Goal: Information Seeking & Learning: Compare options

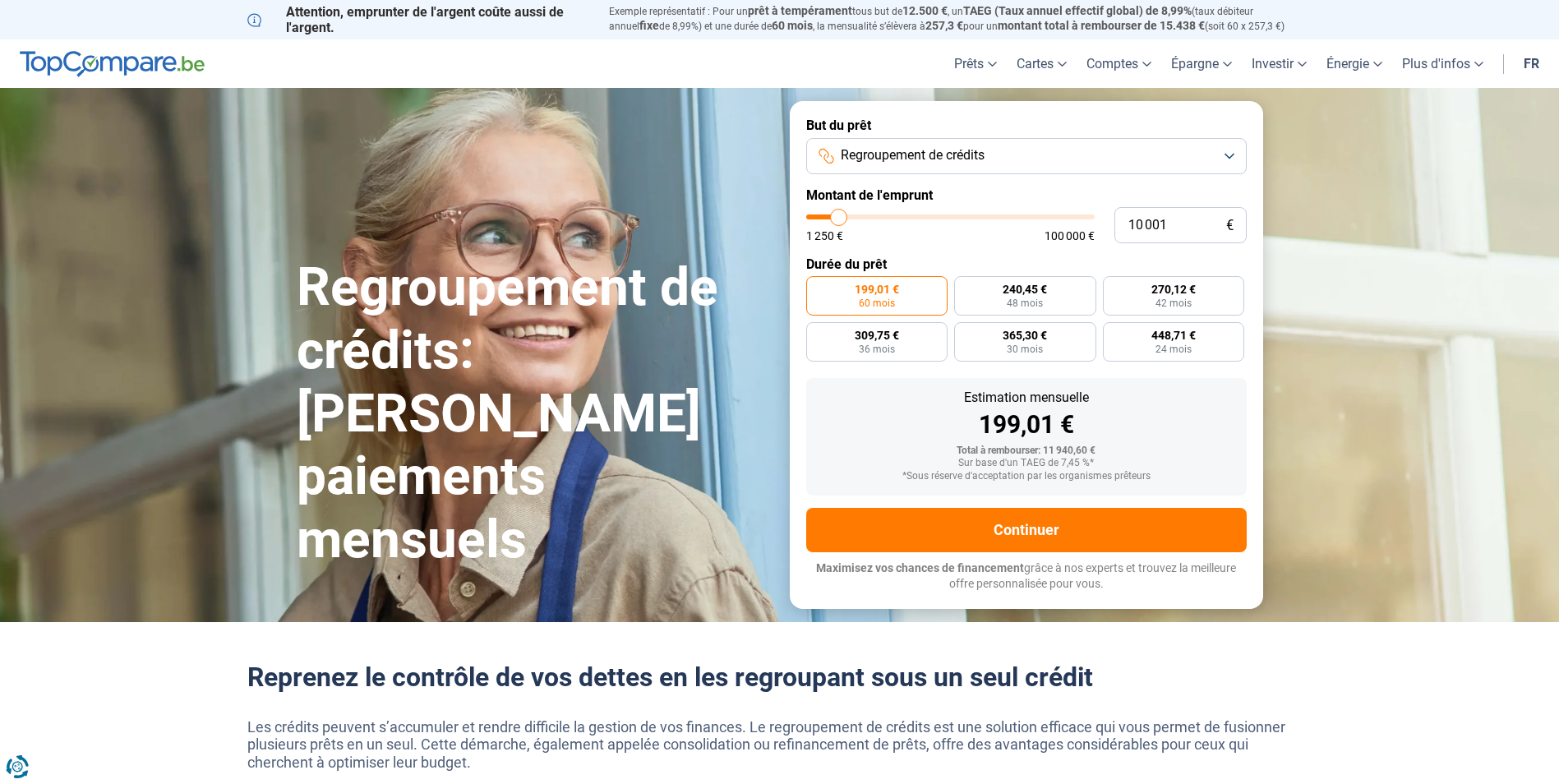
type input "12 750"
type input "12750"
type input "13 500"
type input "13500"
type input "15 000"
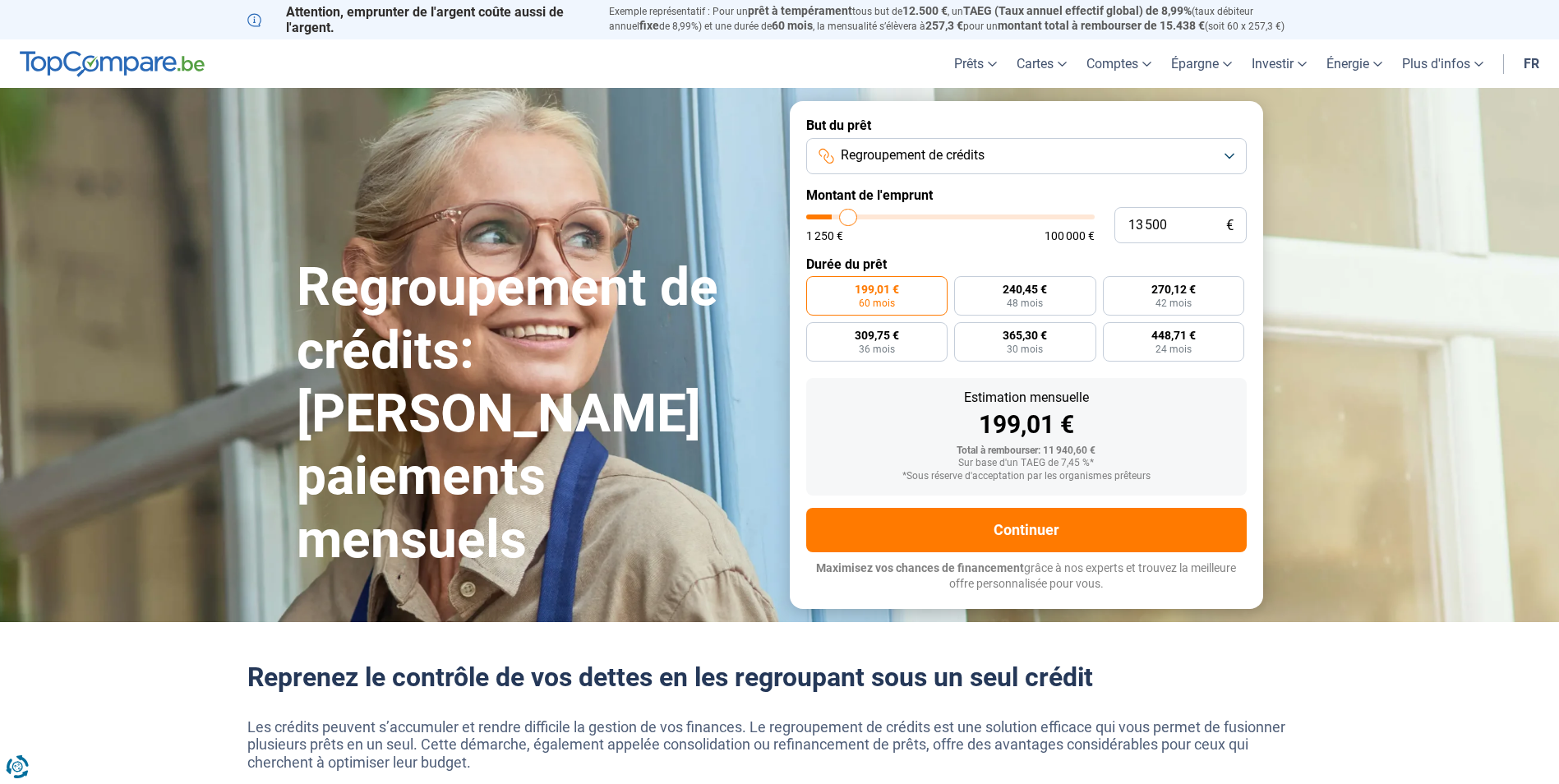
type input "15000"
type input "16 500"
type input "16500"
type input "18 000"
type input "18000"
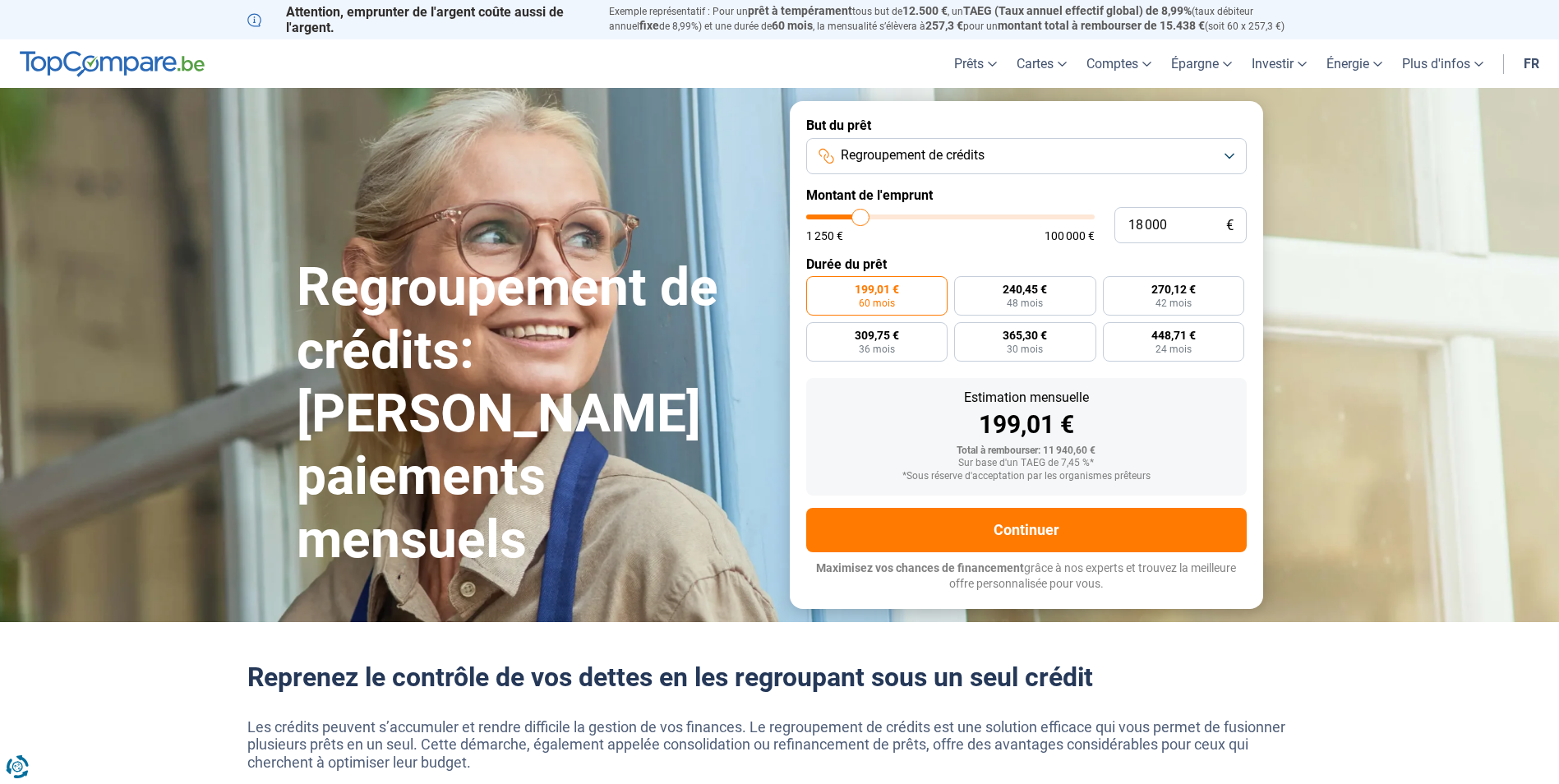
type input "19 750"
type input "19750"
type input "21 250"
type input "21250"
type input "22 250"
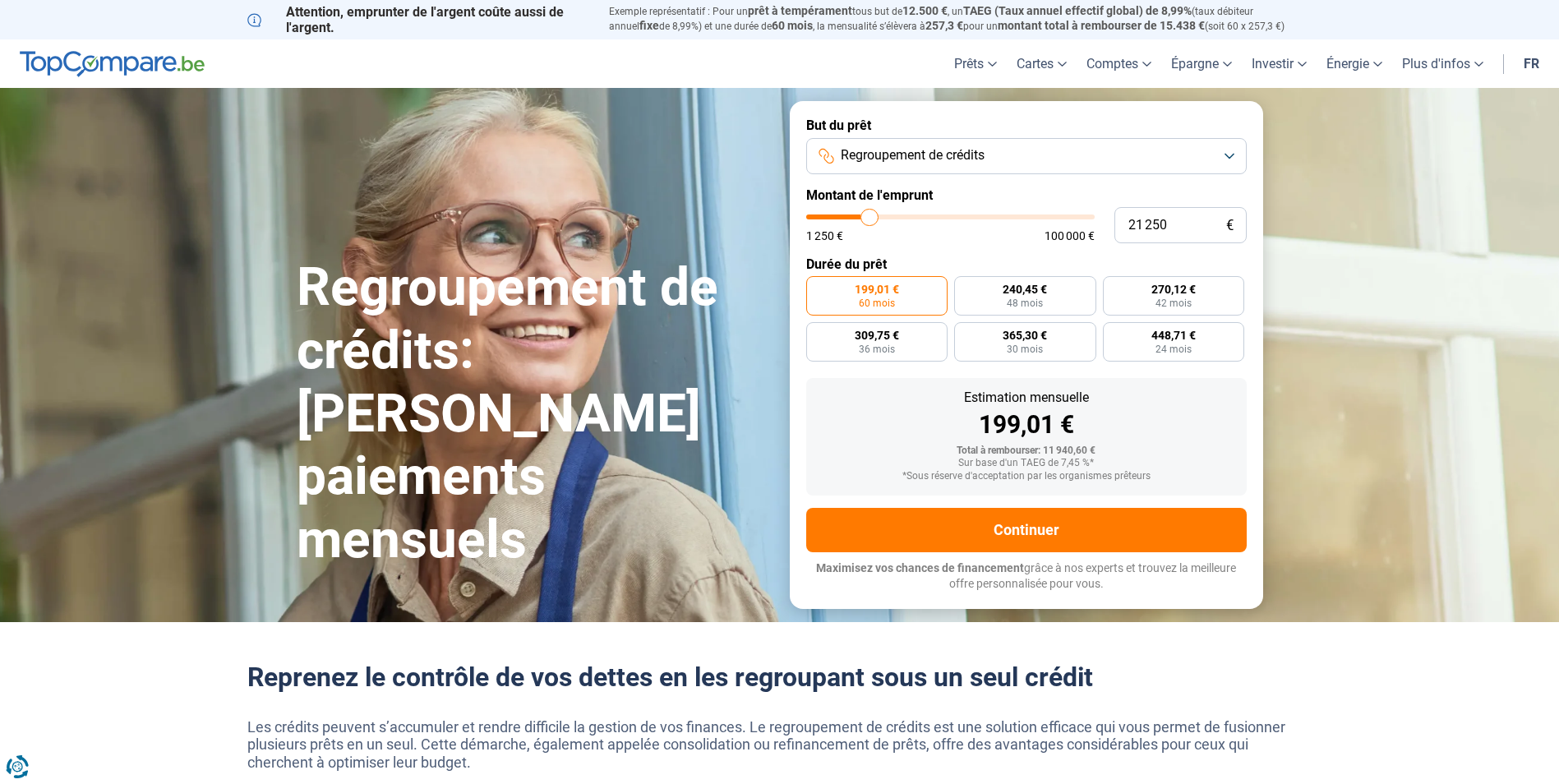
type input "22250"
type input "23 750"
type input "23750"
type input "24 750"
type input "24750"
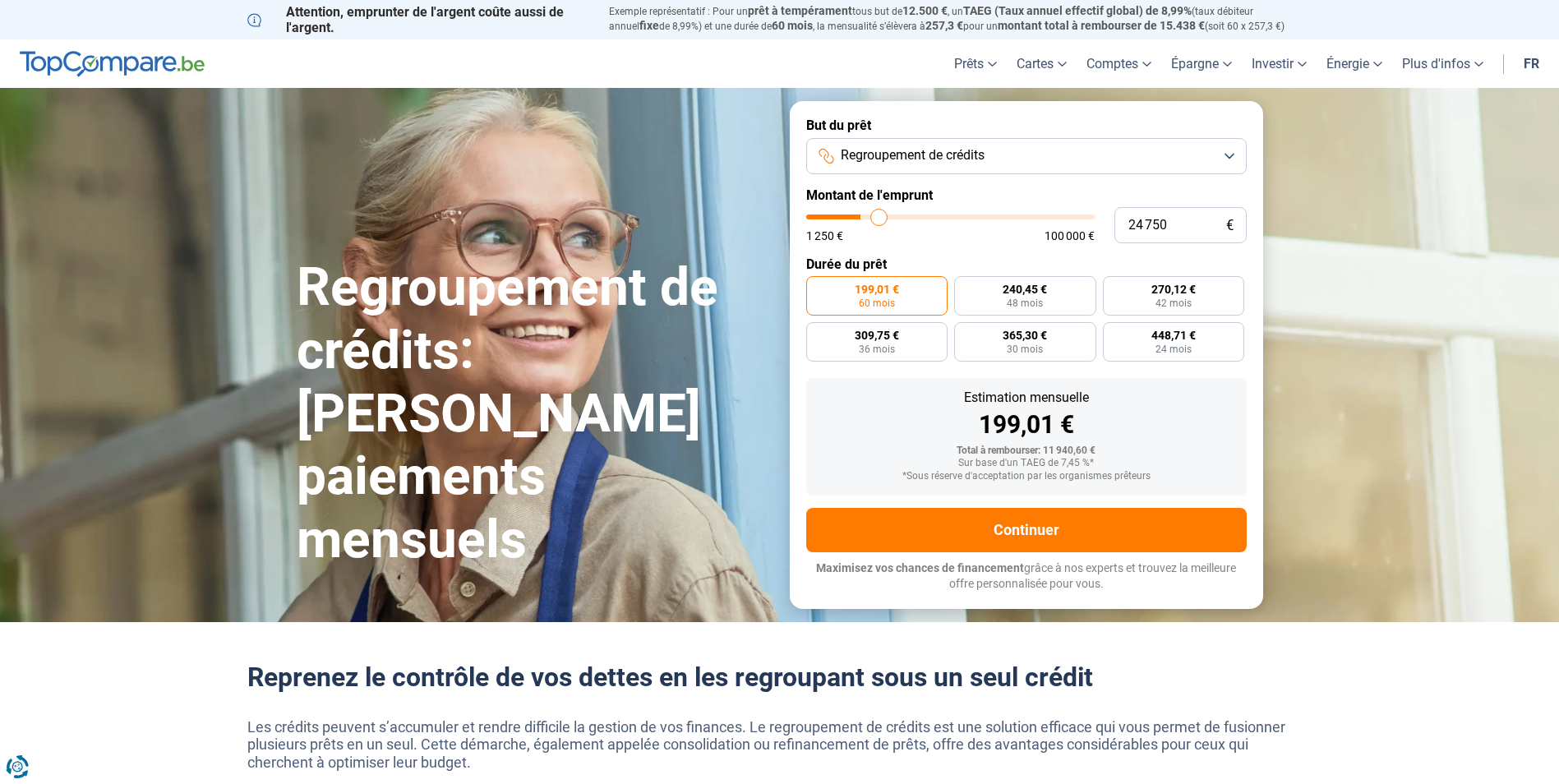
type input "25 750"
type input "25750"
type input "26 500"
type input "26500"
type input "27 250"
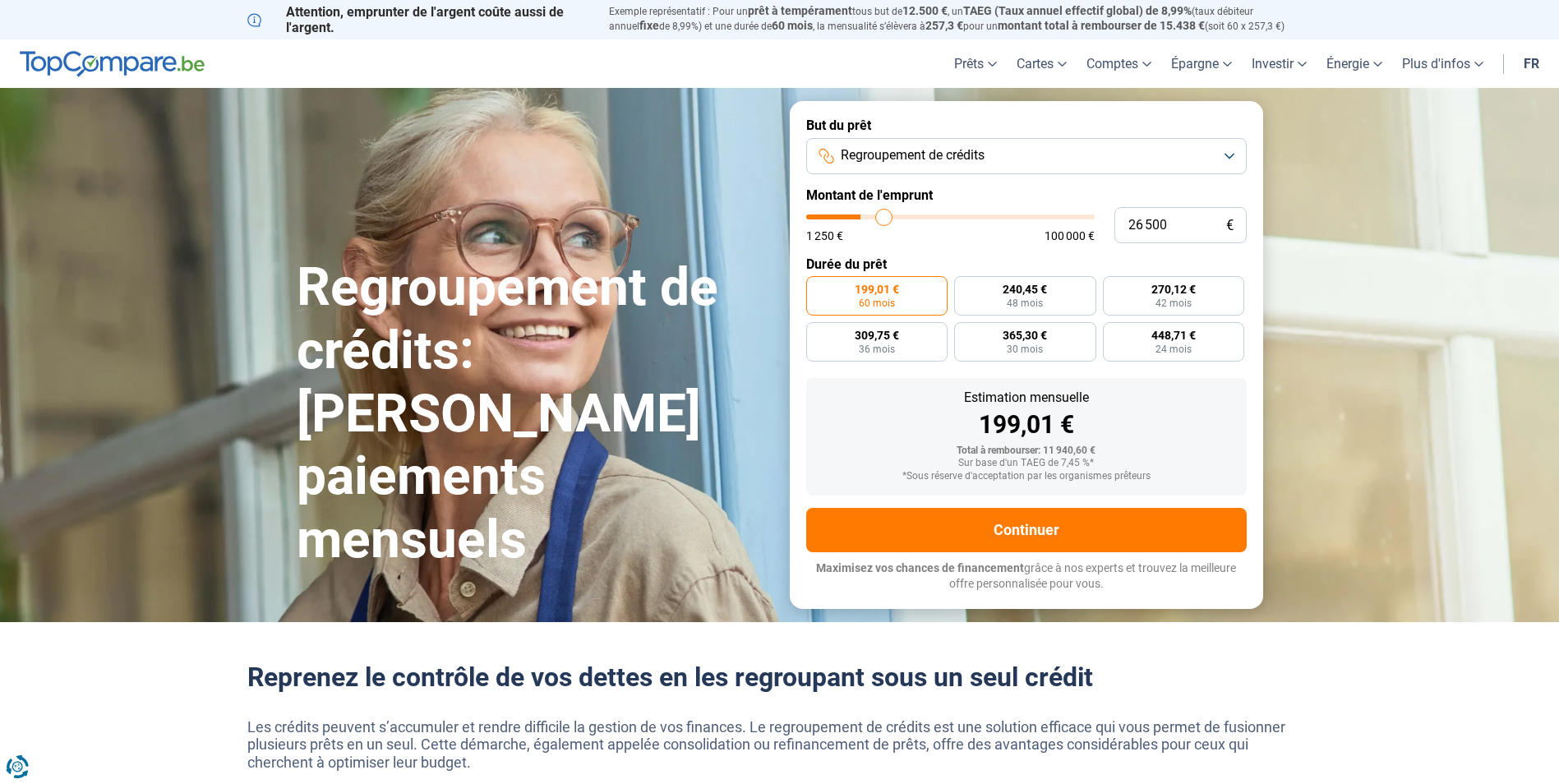
type input "27250"
type input "27 750"
type input "27750"
type input "28 250"
type input "28250"
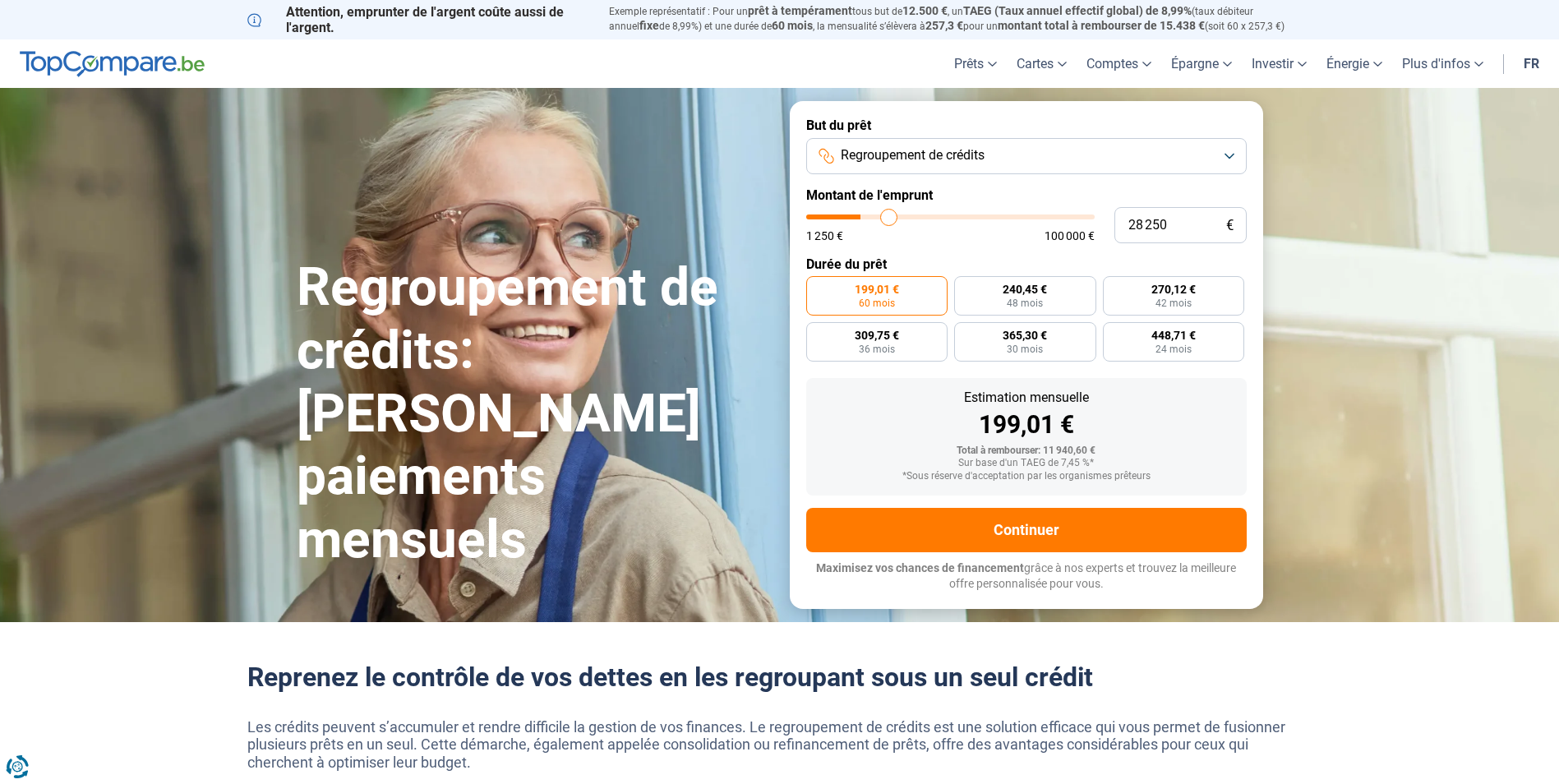
type input "29 000"
type input "29000"
type input "29 500"
type input "29500"
type input "29 750"
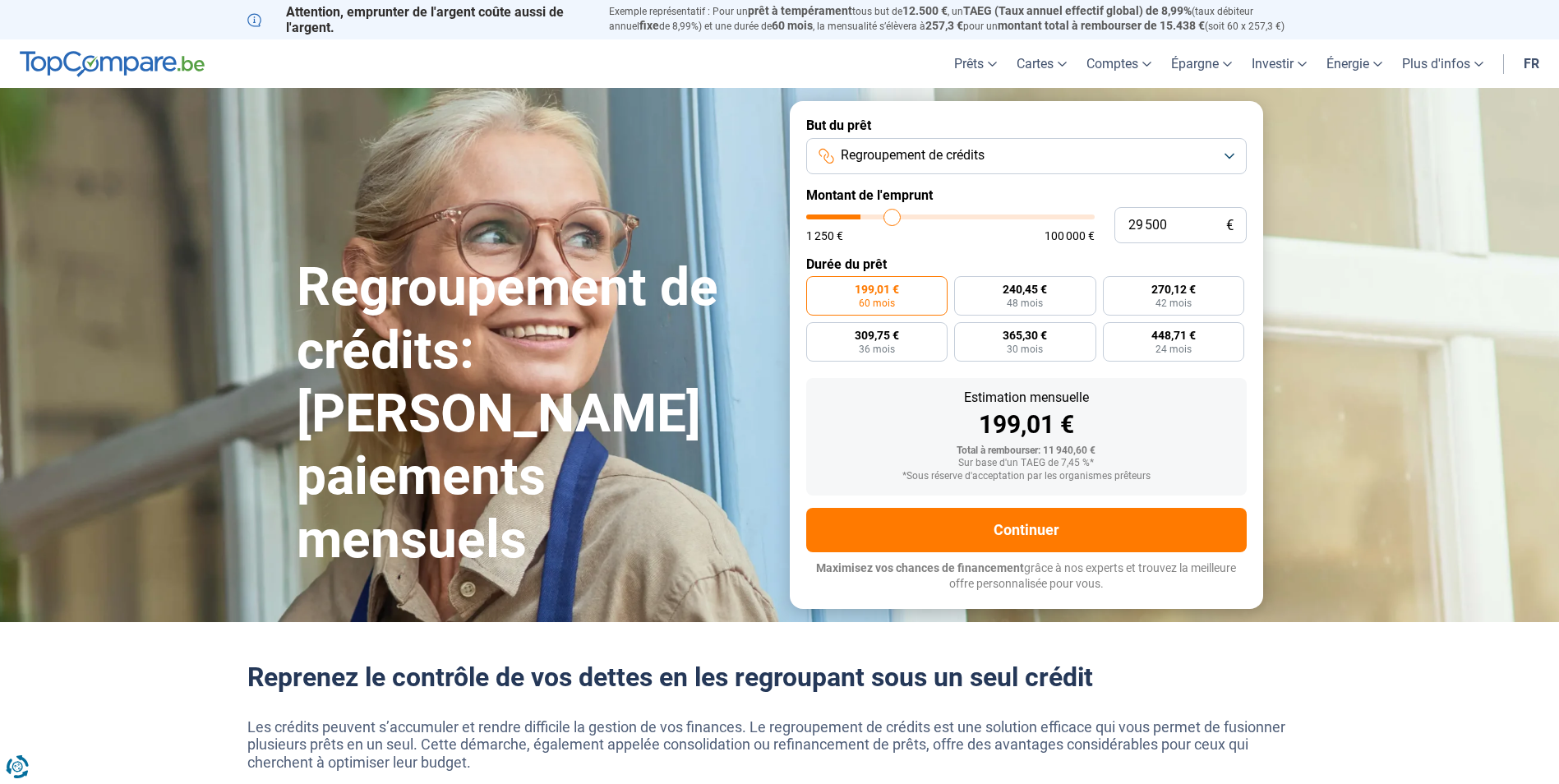
type input "29750"
type input "30 250"
type input "30250"
type input "30 500"
type input "30500"
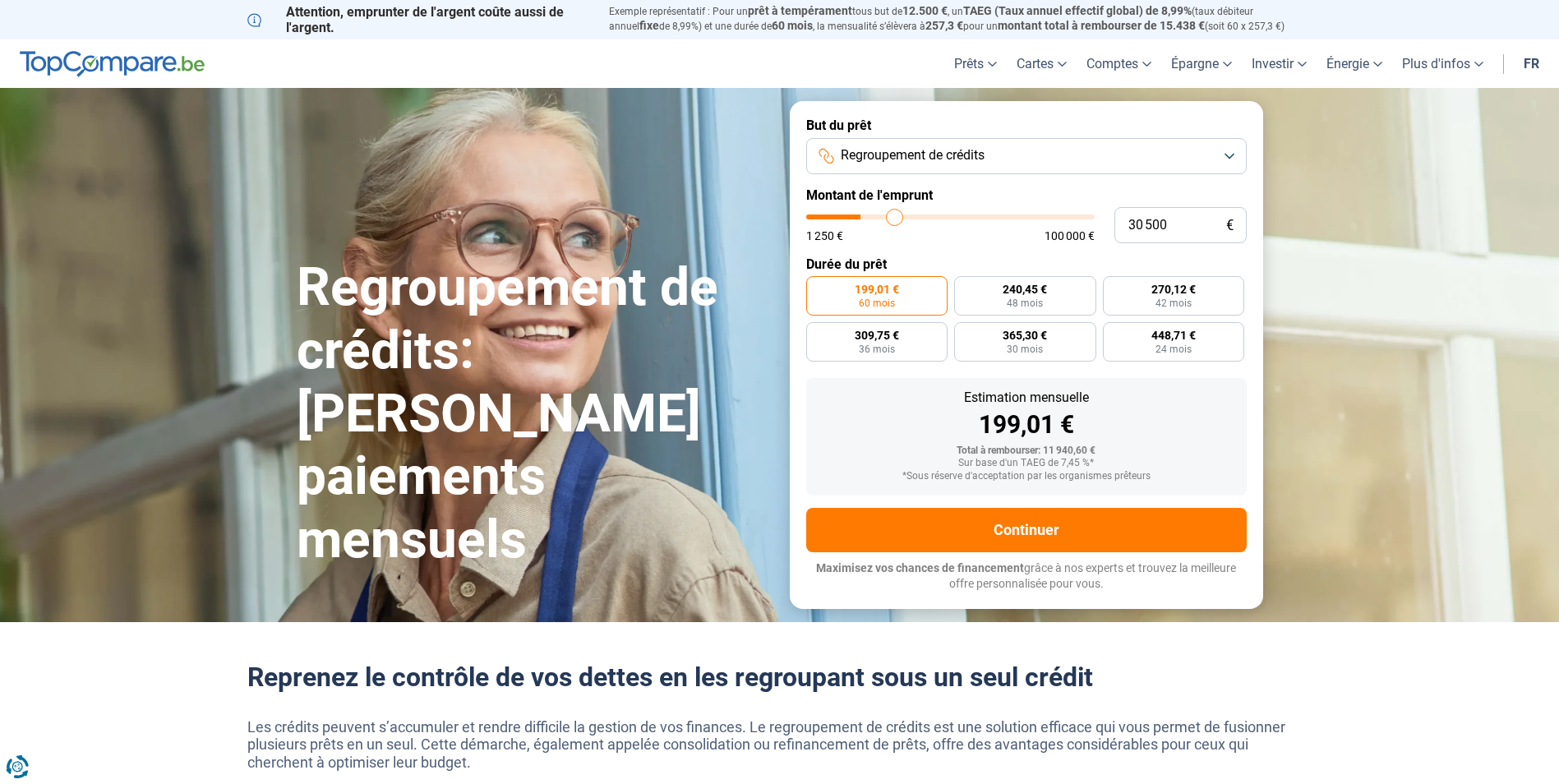
type input "30 750"
type input "30750"
type input "31 000"
type input "31000"
type input "31 750"
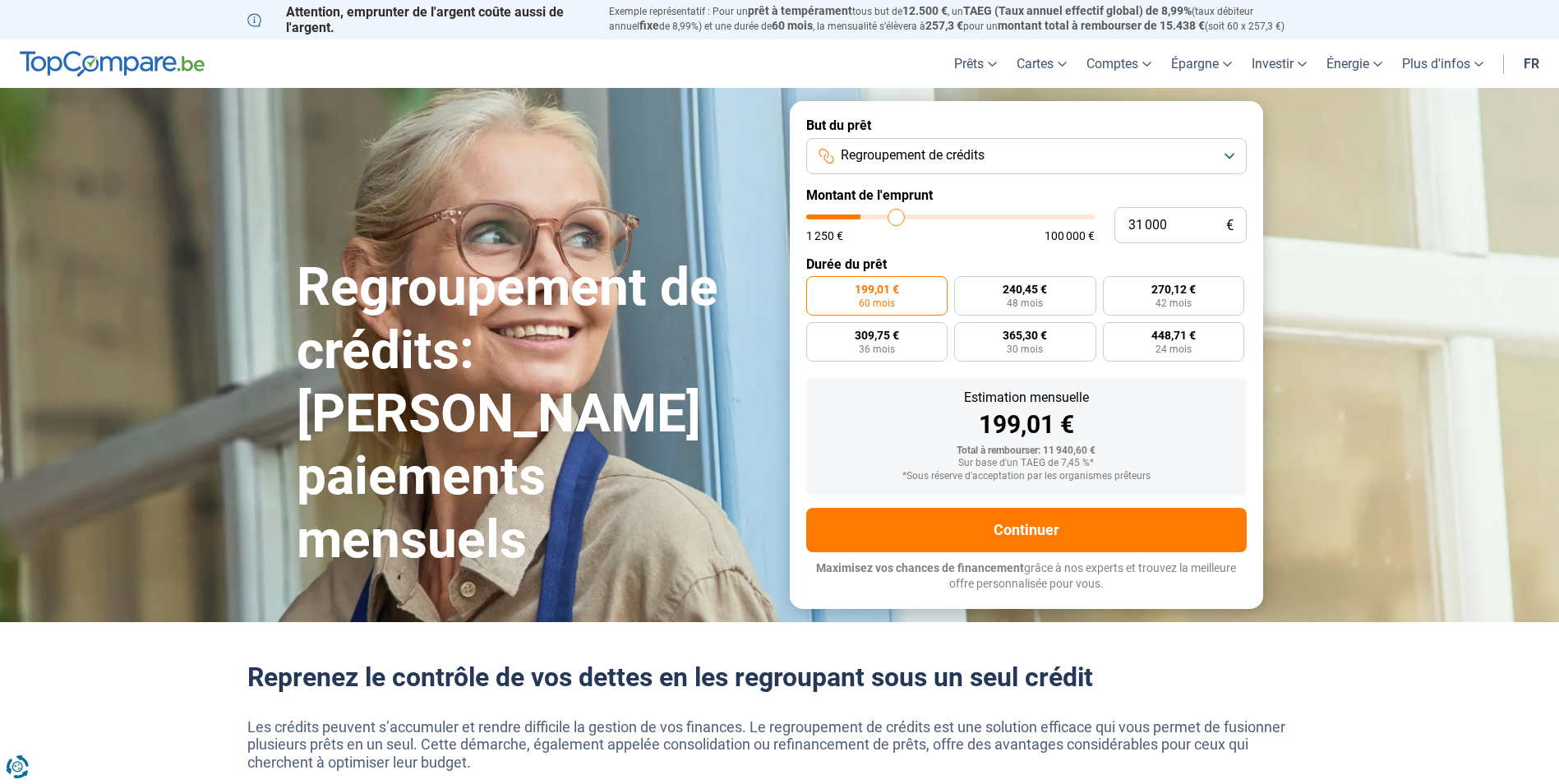
type input "31750"
type input "32 250"
type input "32250"
type input "33 500"
type input "33500"
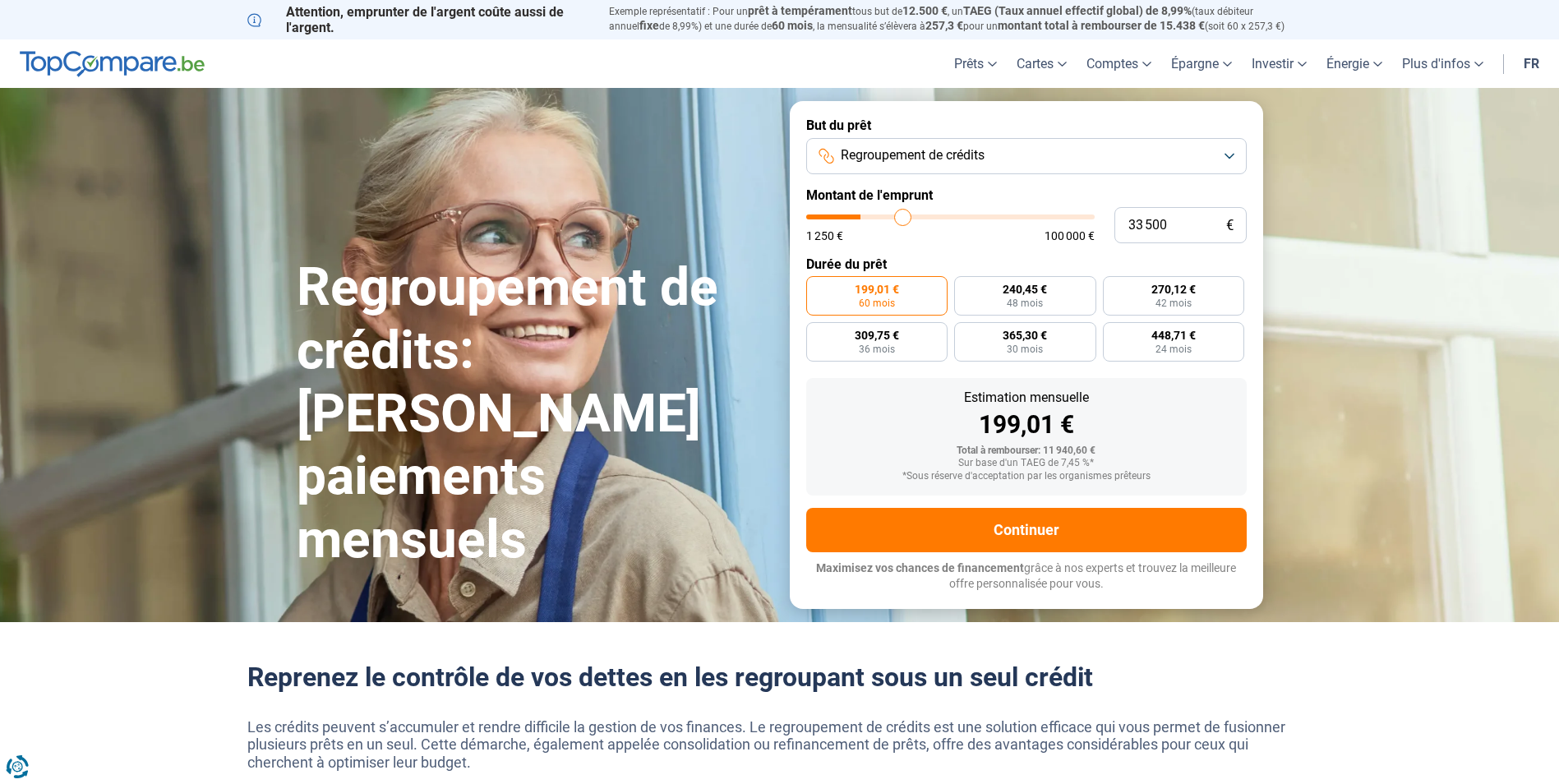
type input "34 250"
type input "34250"
type input "35 500"
type input "35500"
type input "36 750"
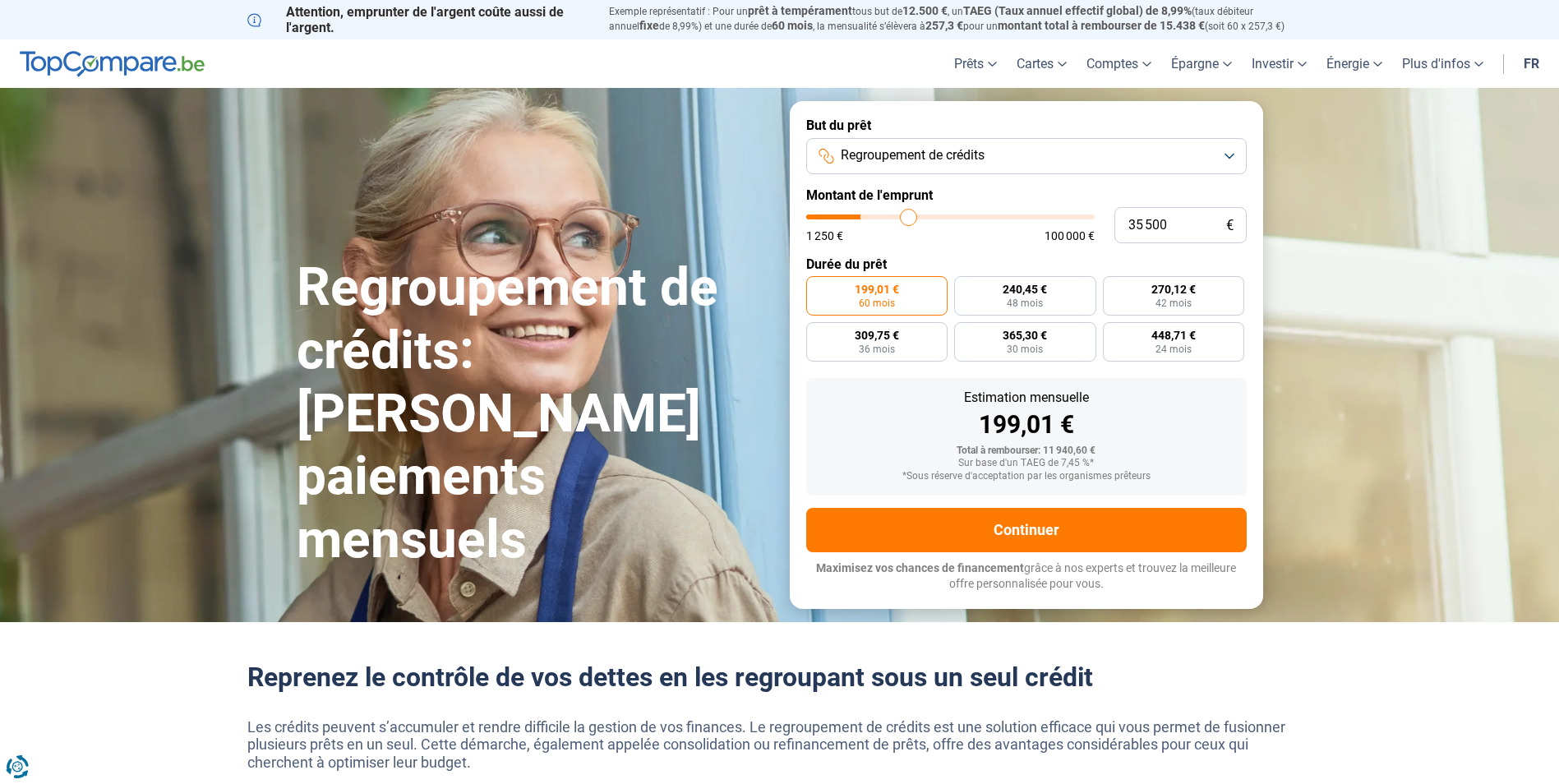
type input "36750"
type input "38 000"
type input "38000"
type input "39 250"
type input "39250"
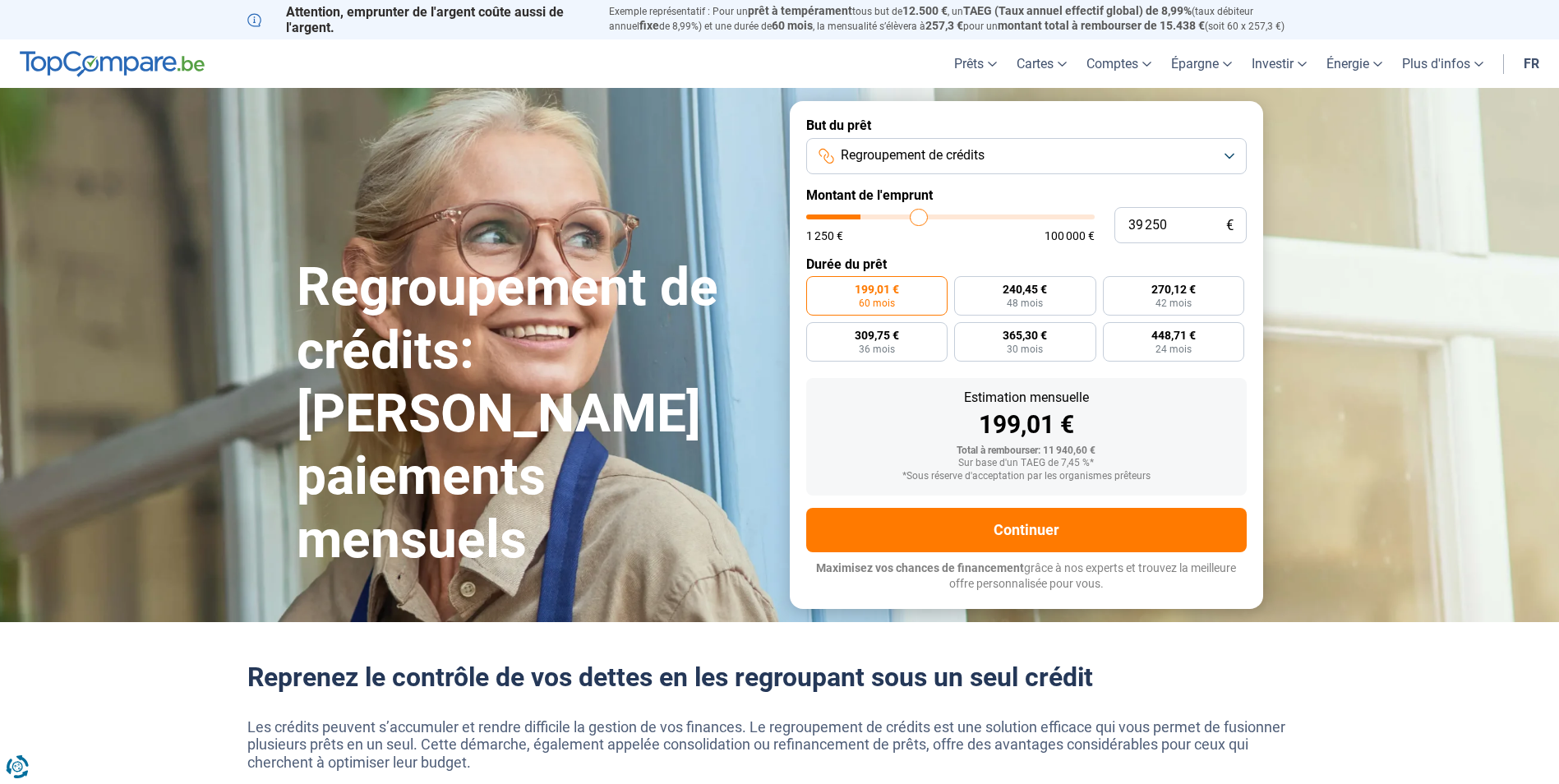
type input "40 000"
type input "40000"
type input "41 250"
type input "41250"
type input "42 250"
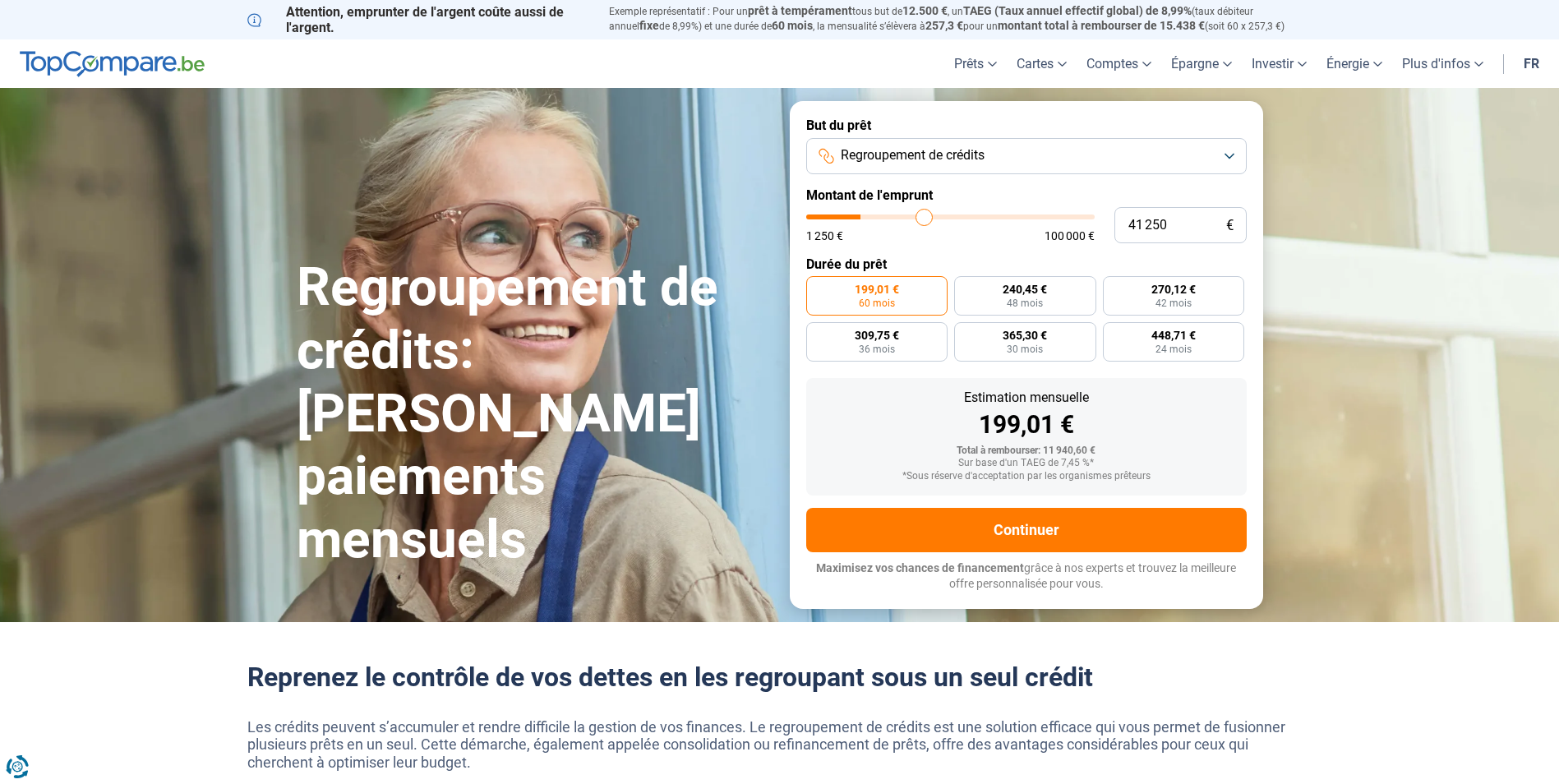
type input "42250"
type input "44 250"
type input "44250"
type input "45 000"
type input "45000"
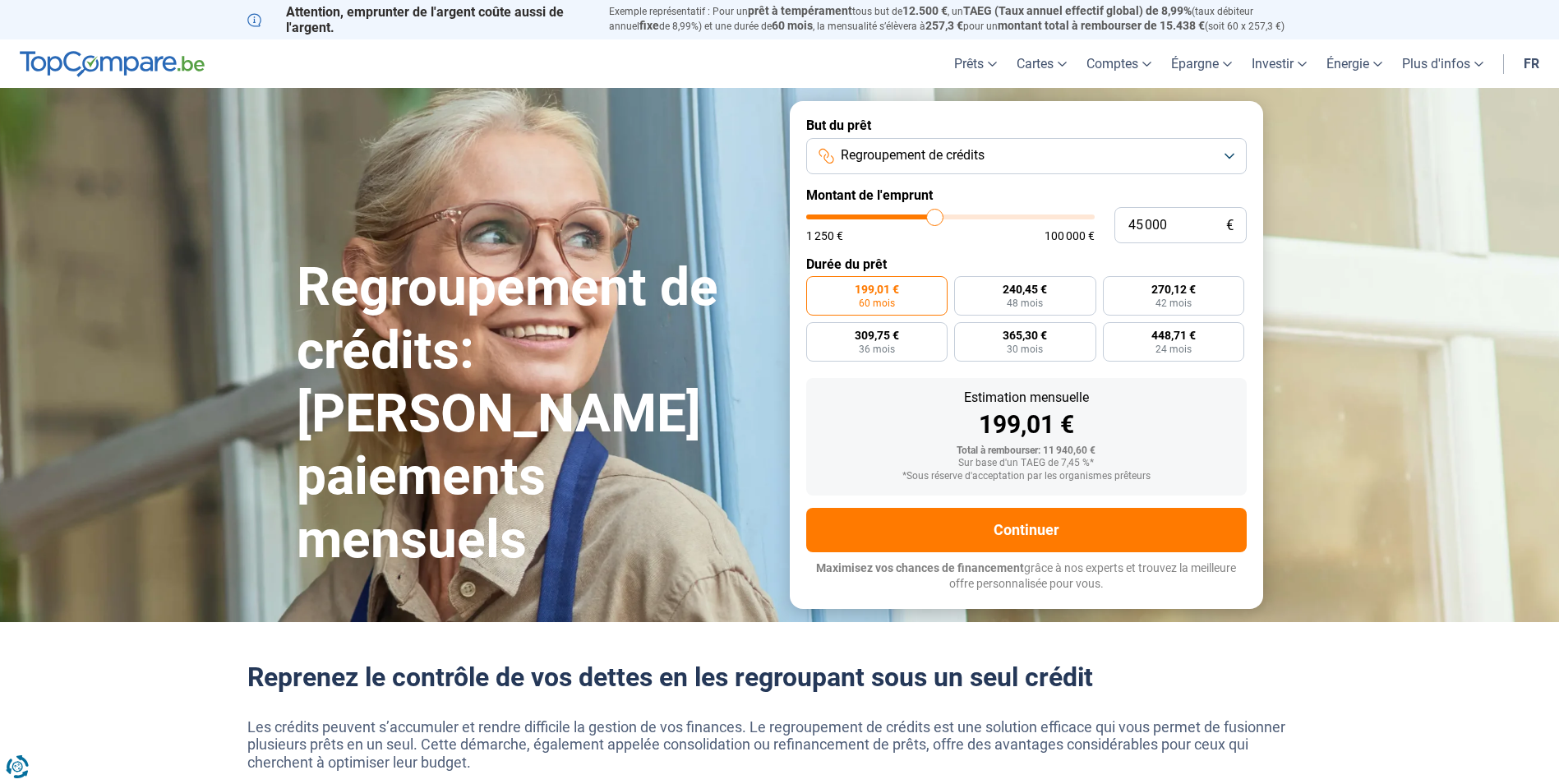
type input "45 250"
type input "45250"
type input "45 750"
type input "45750"
type input "46 500"
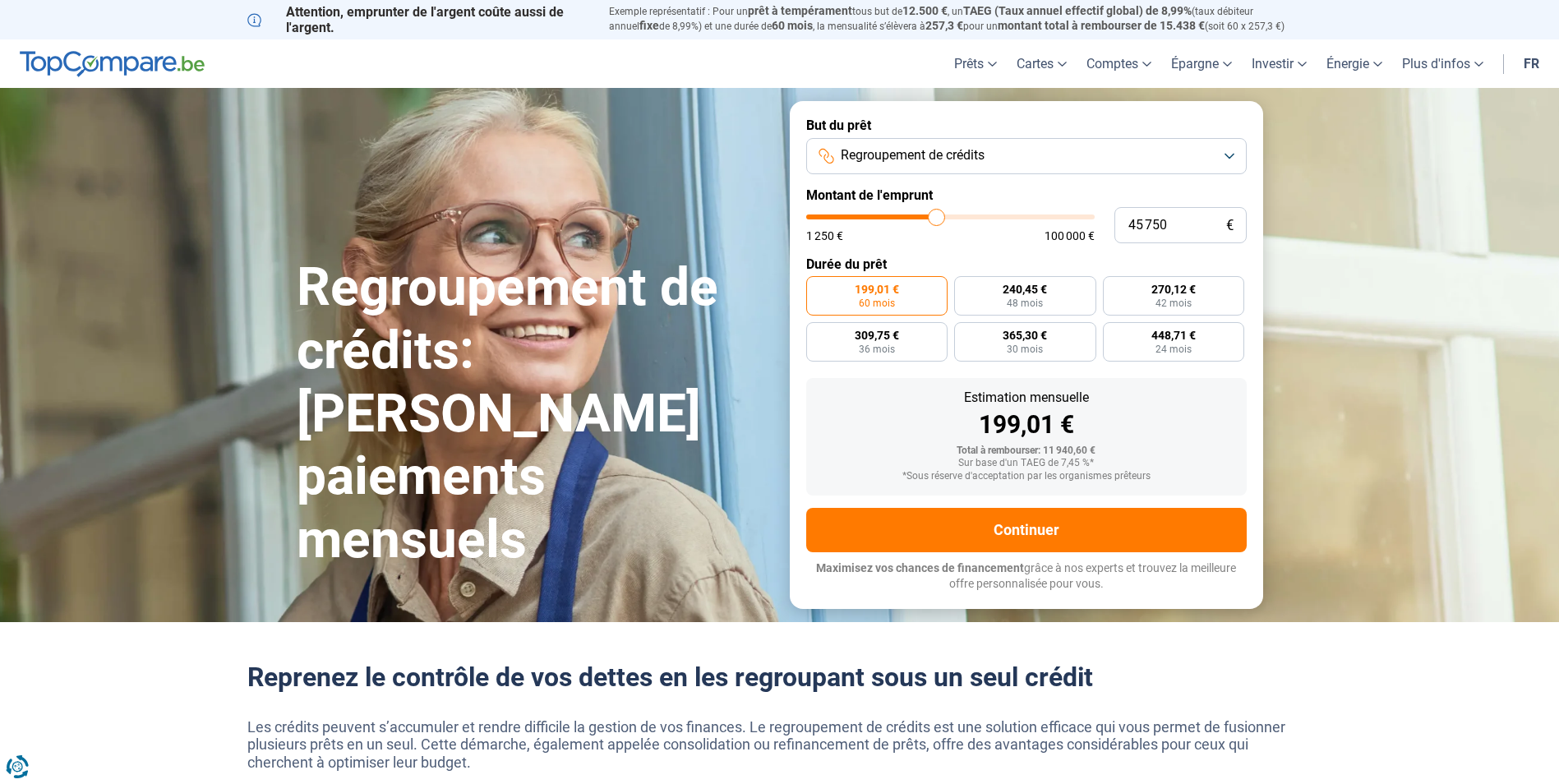
type input "46500"
type input "47 000"
type input "47000"
type input "47 500"
type input "47500"
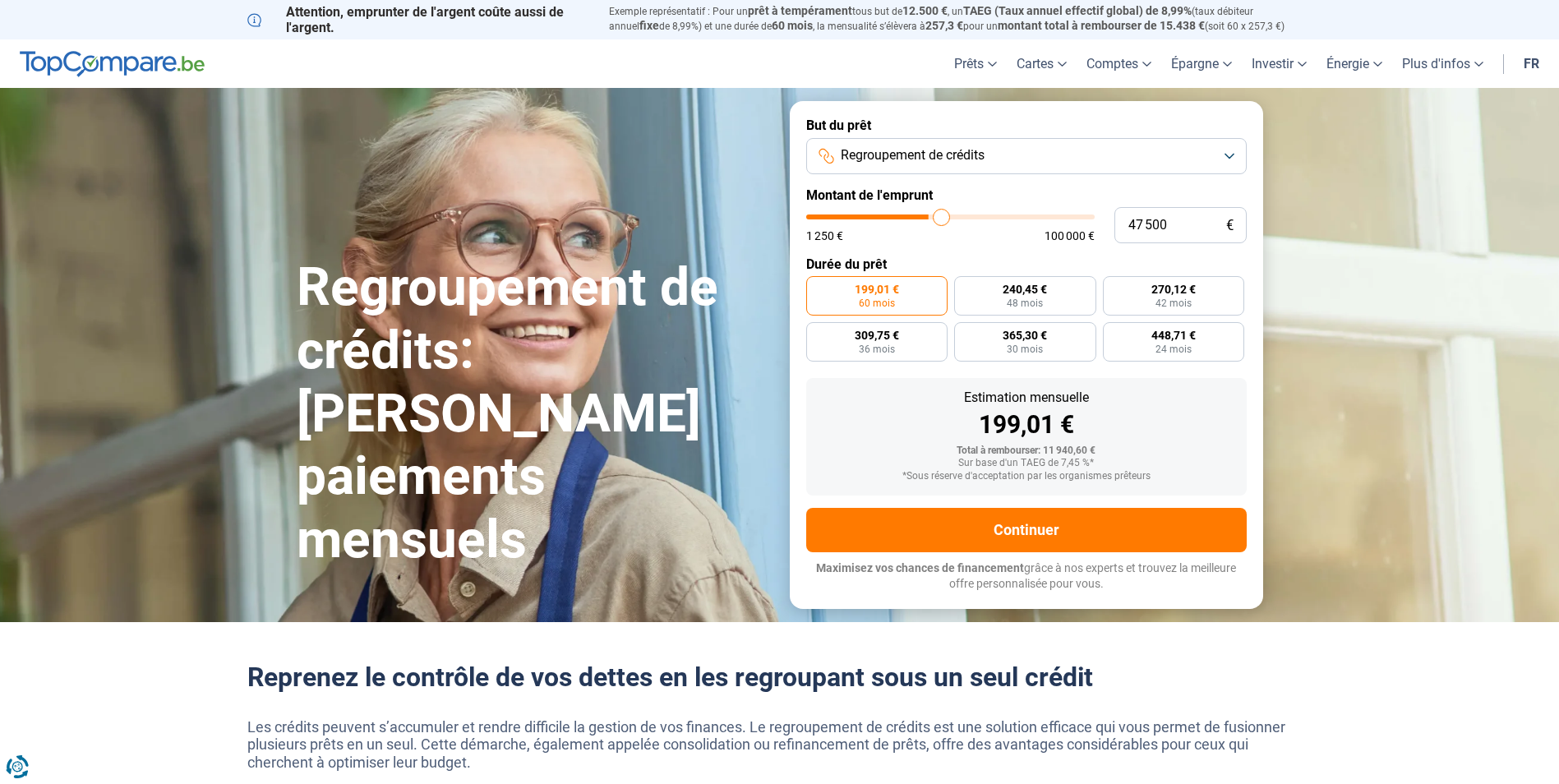
type input "48 250"
type input "48250"
type input "48 750"
type input "48750"
type input "49 000"
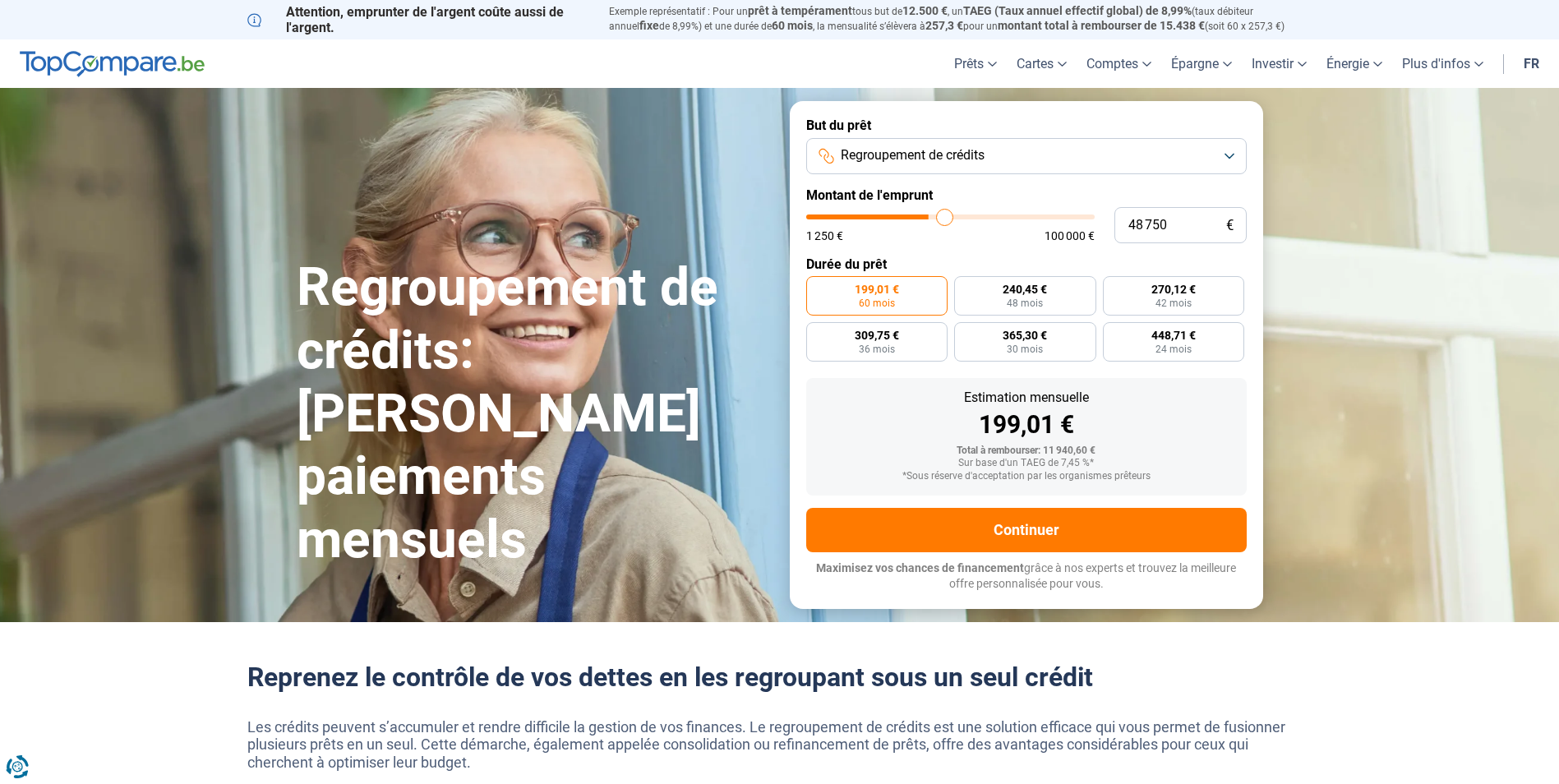
type input "49000"
type input "49 500"
type input "49500"
type input "50 000"
type input "50000"
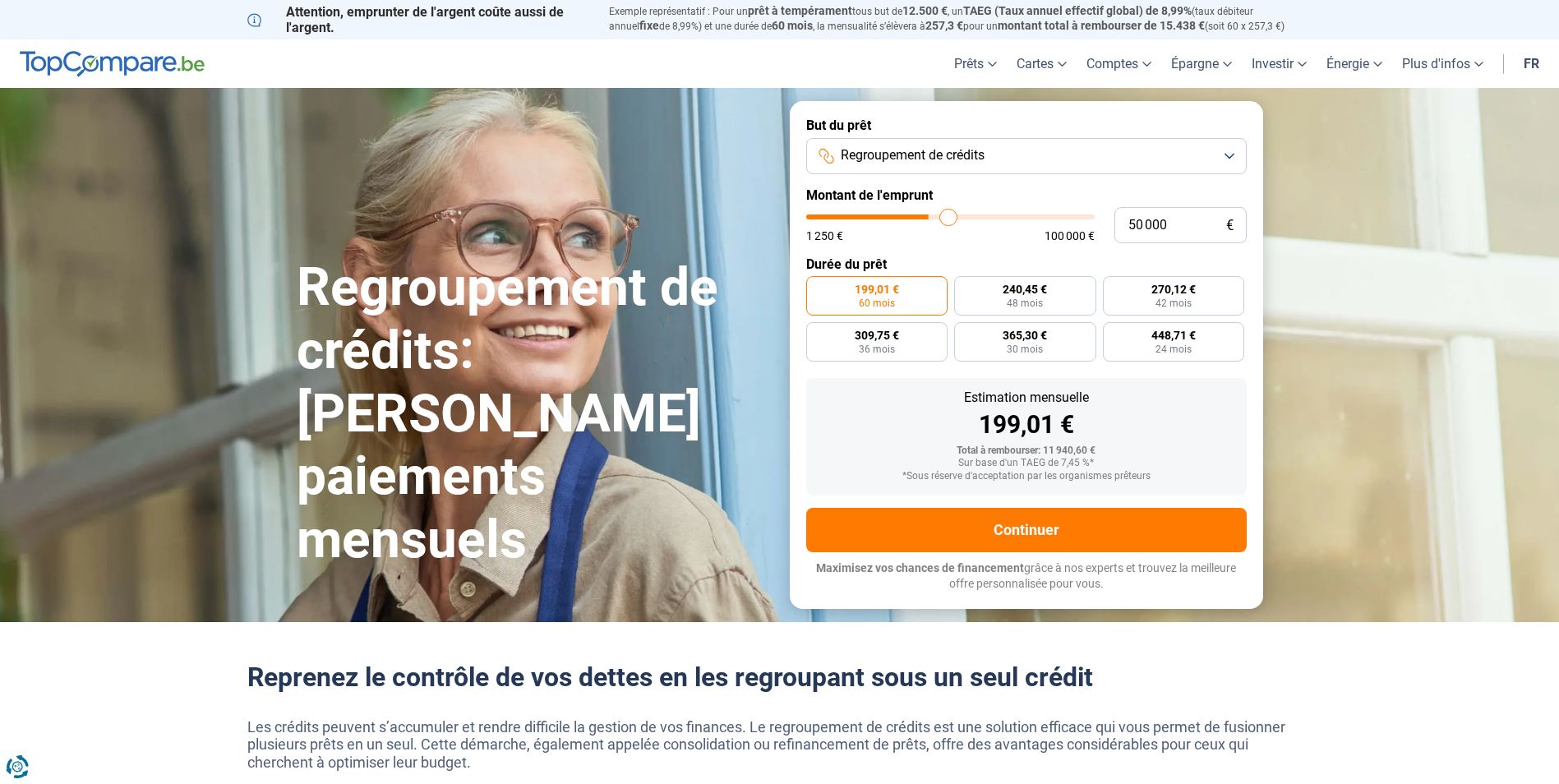
type input "50 250"
type input "50250"
type input "51 000"
type input "51000"
type input "51 500"
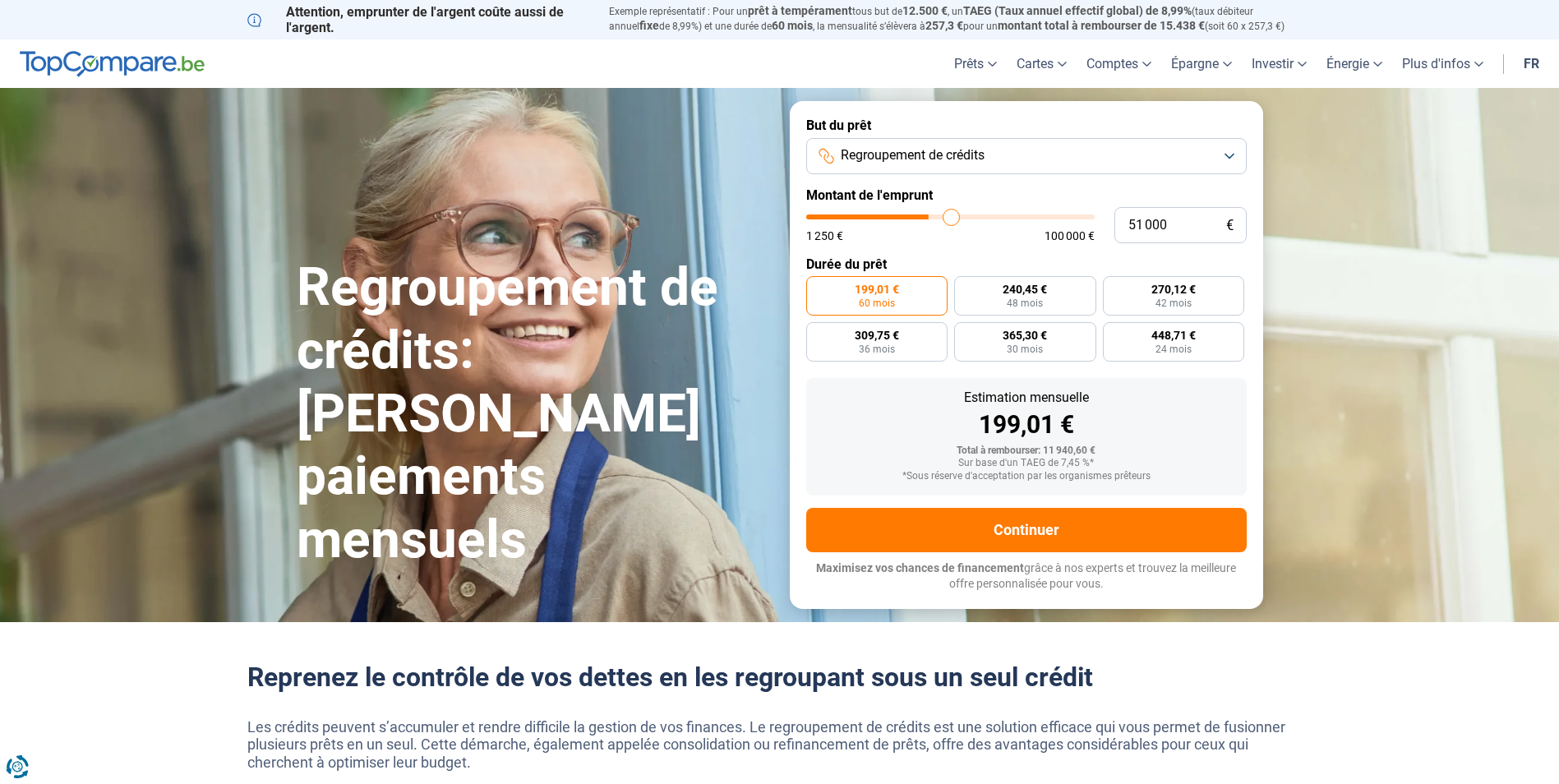
type input "51500"
type input "52 500"
type input "52500"
type input "53 250"
type input "53250"
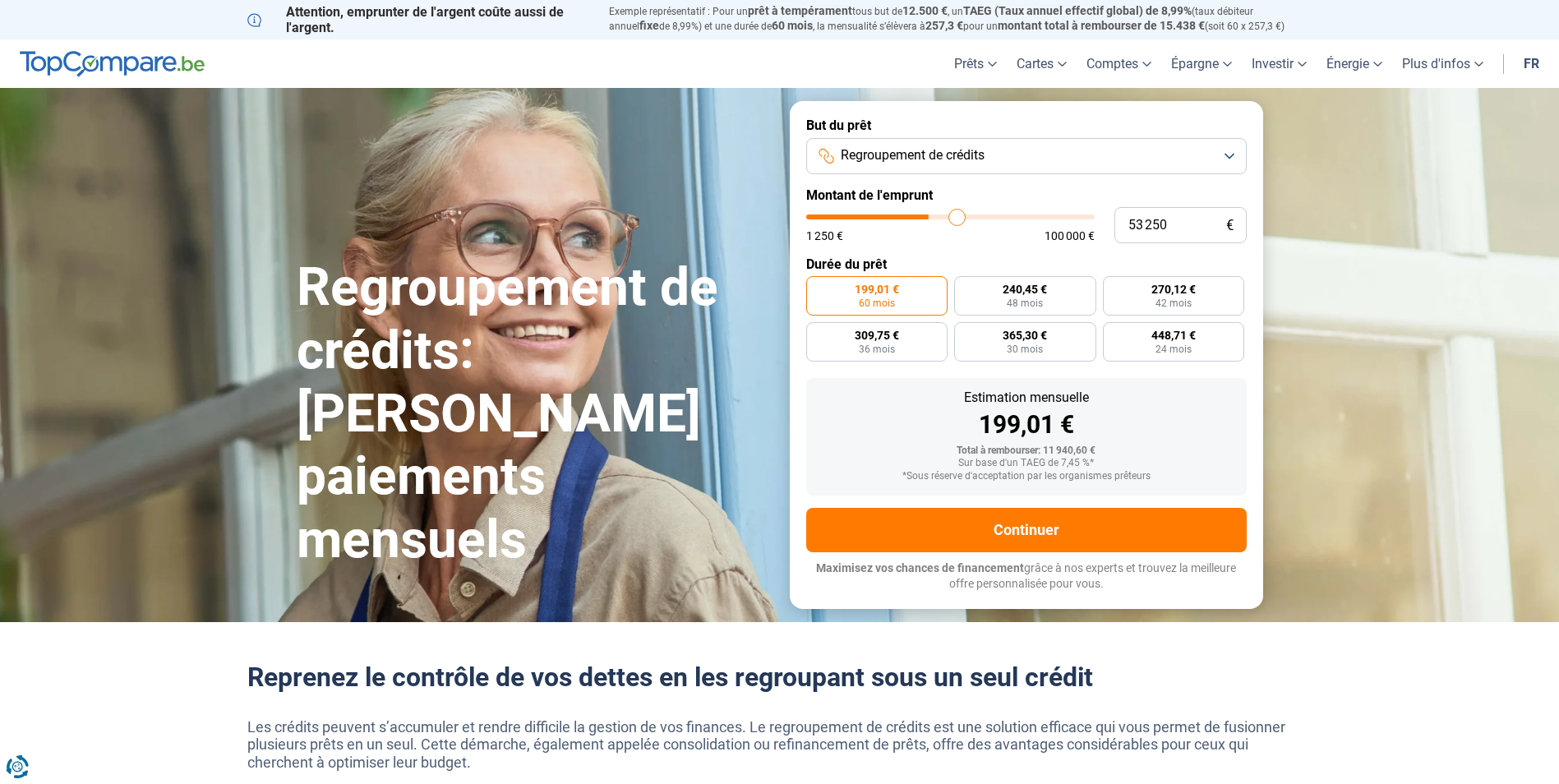
type input "54 500"
type input "54500"
type input "55 750"
type input "55750"
type input "57 000"
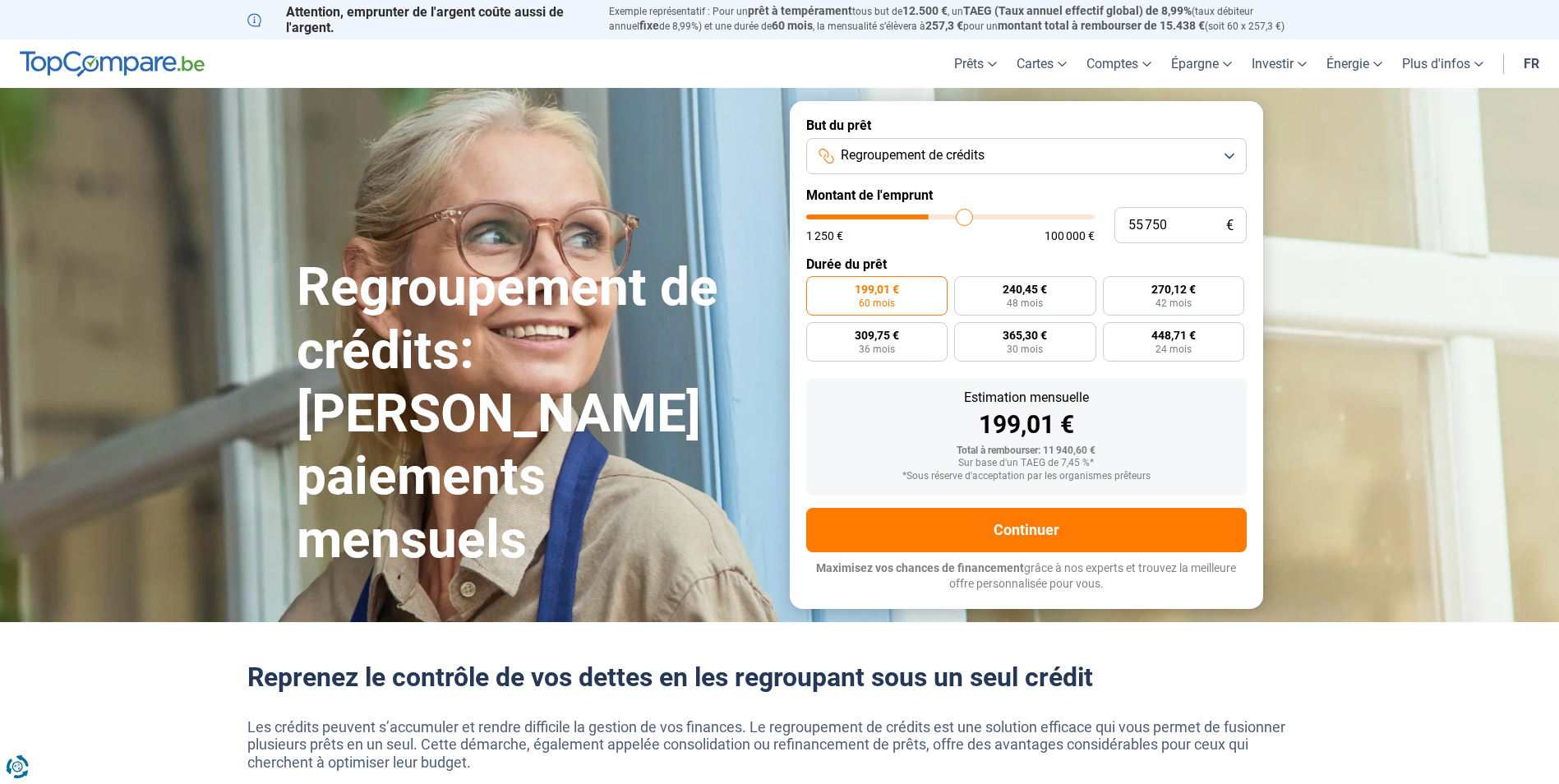
type input "57000"
type input "58 000"
type input "58000"
type input "59 000"
type input "59000"
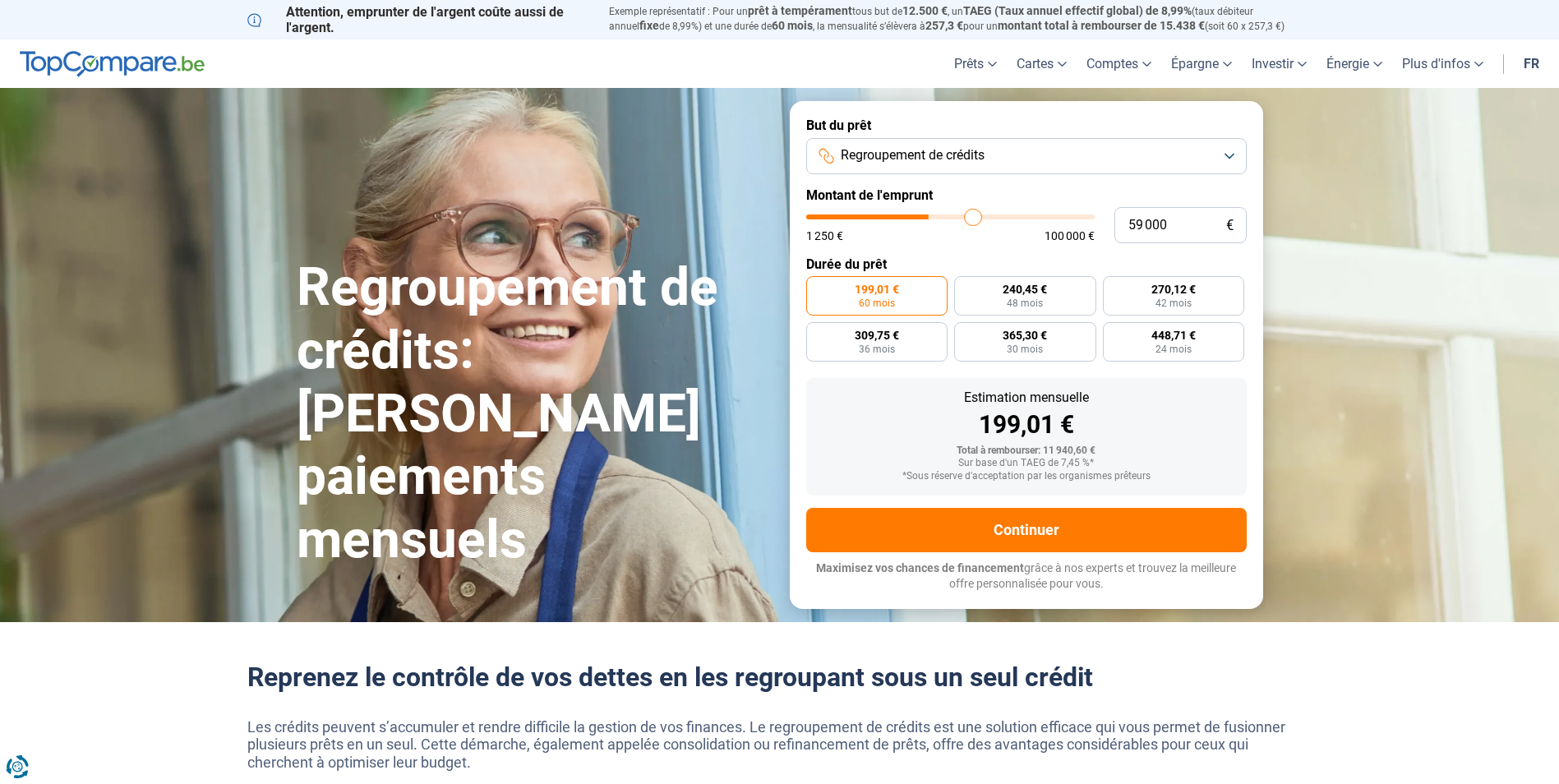
type input "60 250"
type input "60250"
type input "60 750"
type input "60750"
type input "61 750"
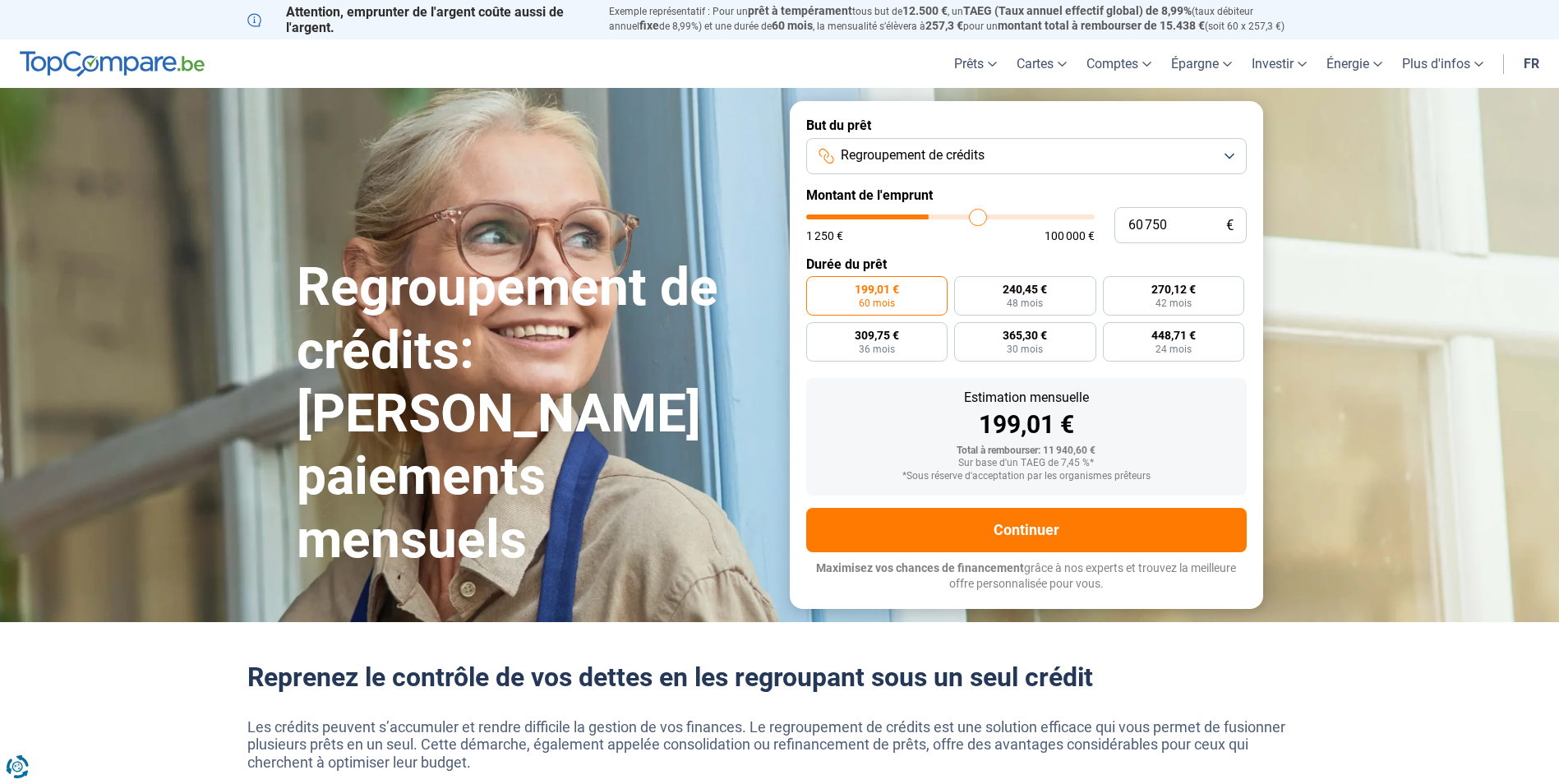
type input "61750"
type input "63 000"
type input "63000"
type input "64 250"
type input "64250"
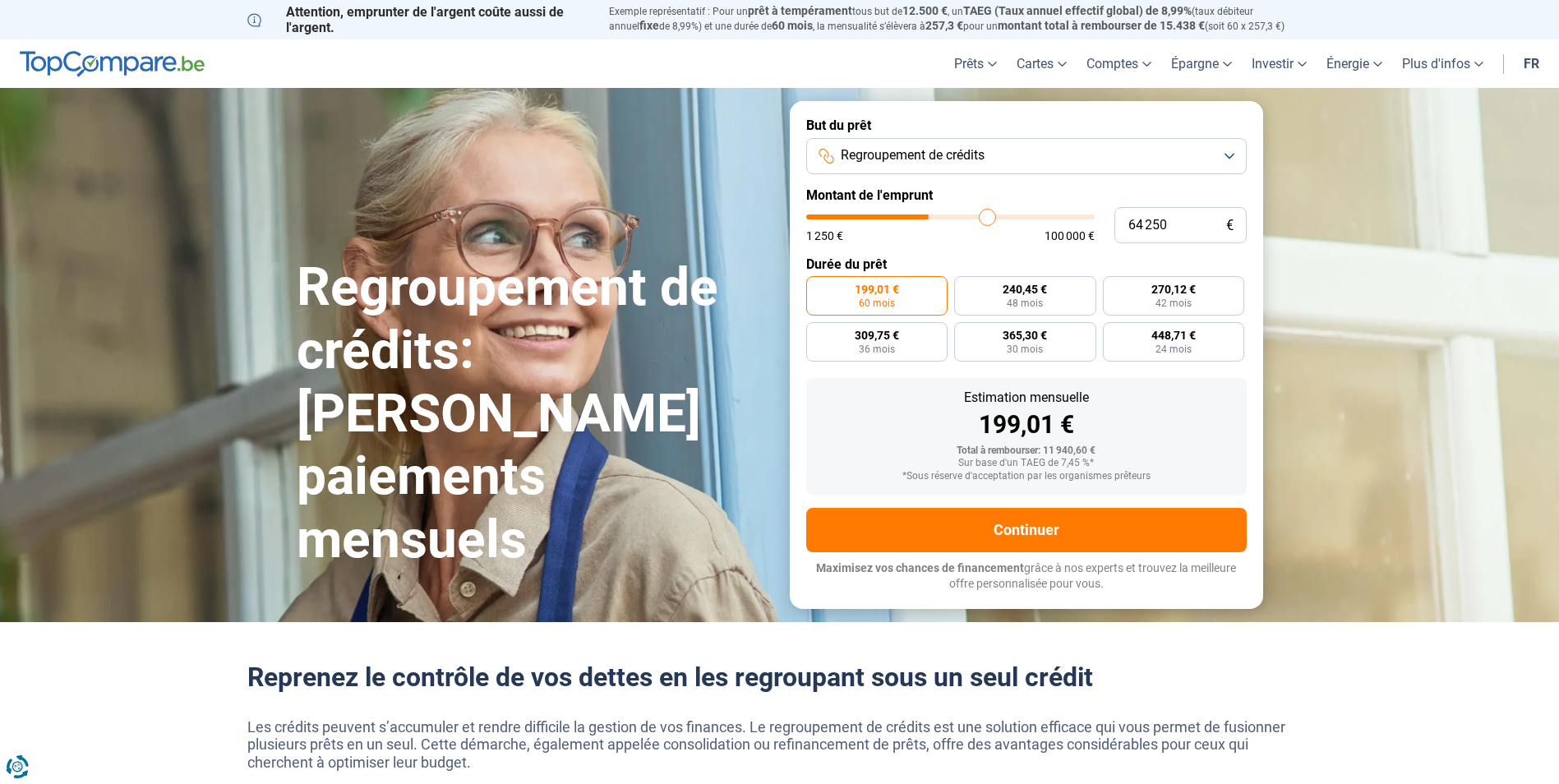
type input "64 750"
type input "64750"
type input "65 250"
type input "65250"
type input "66 000"
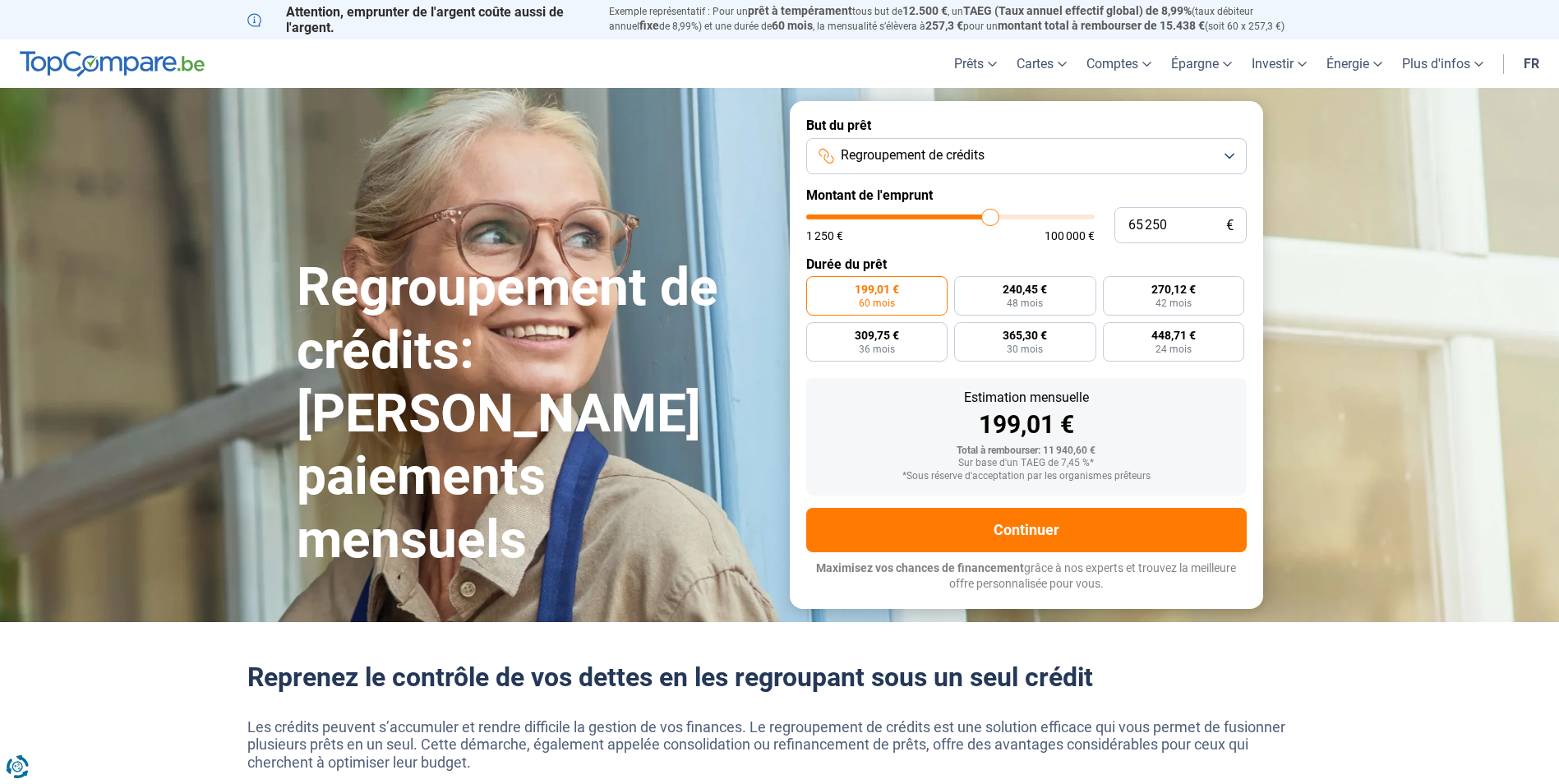
type input "66000"
type input "66 250"
type input "66250"
type input "66 500"
type input "66500"
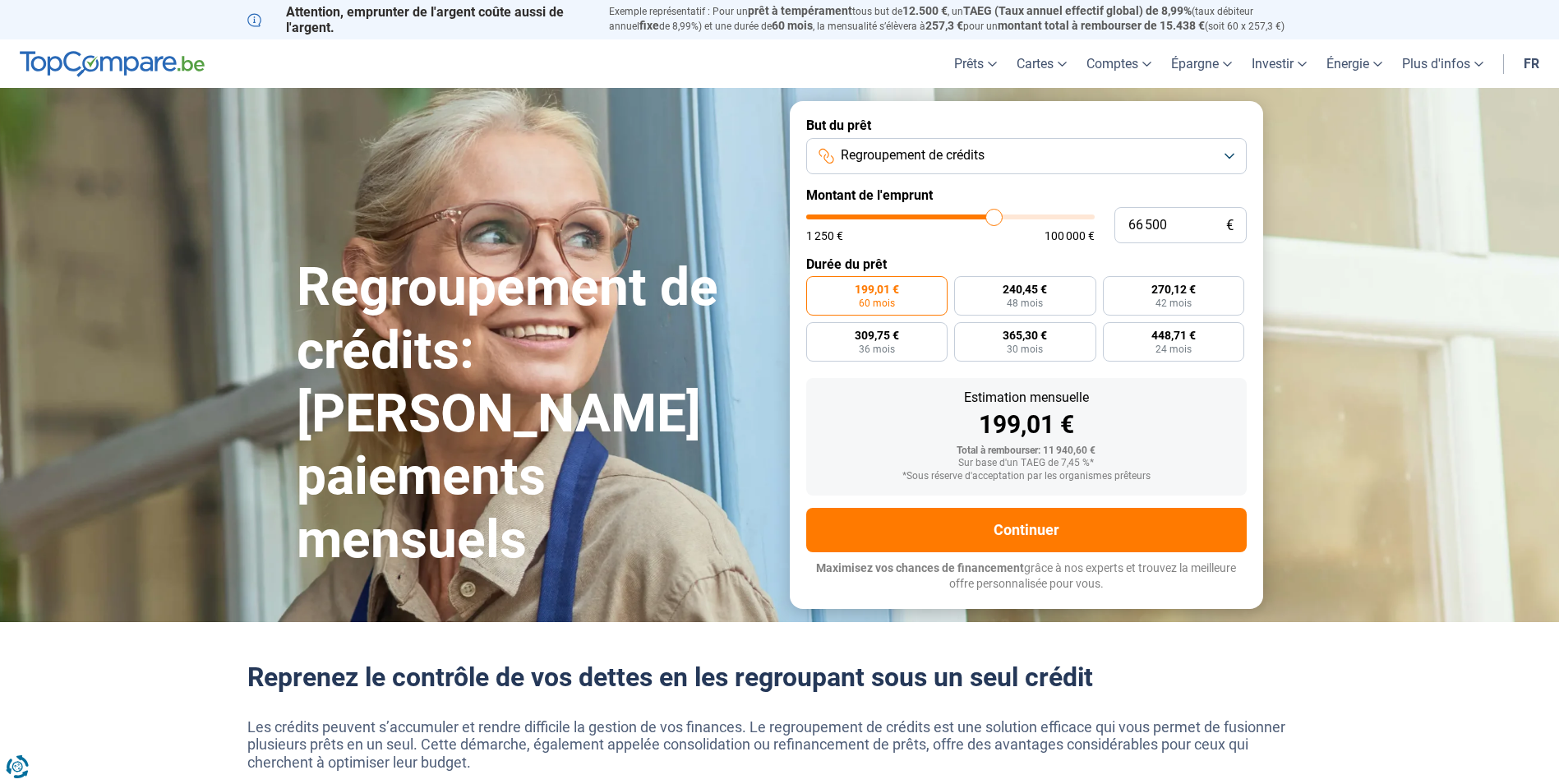
type input "67 250"
type input "67250"
type input "67 500"
type input "67500"
type input "68 750"
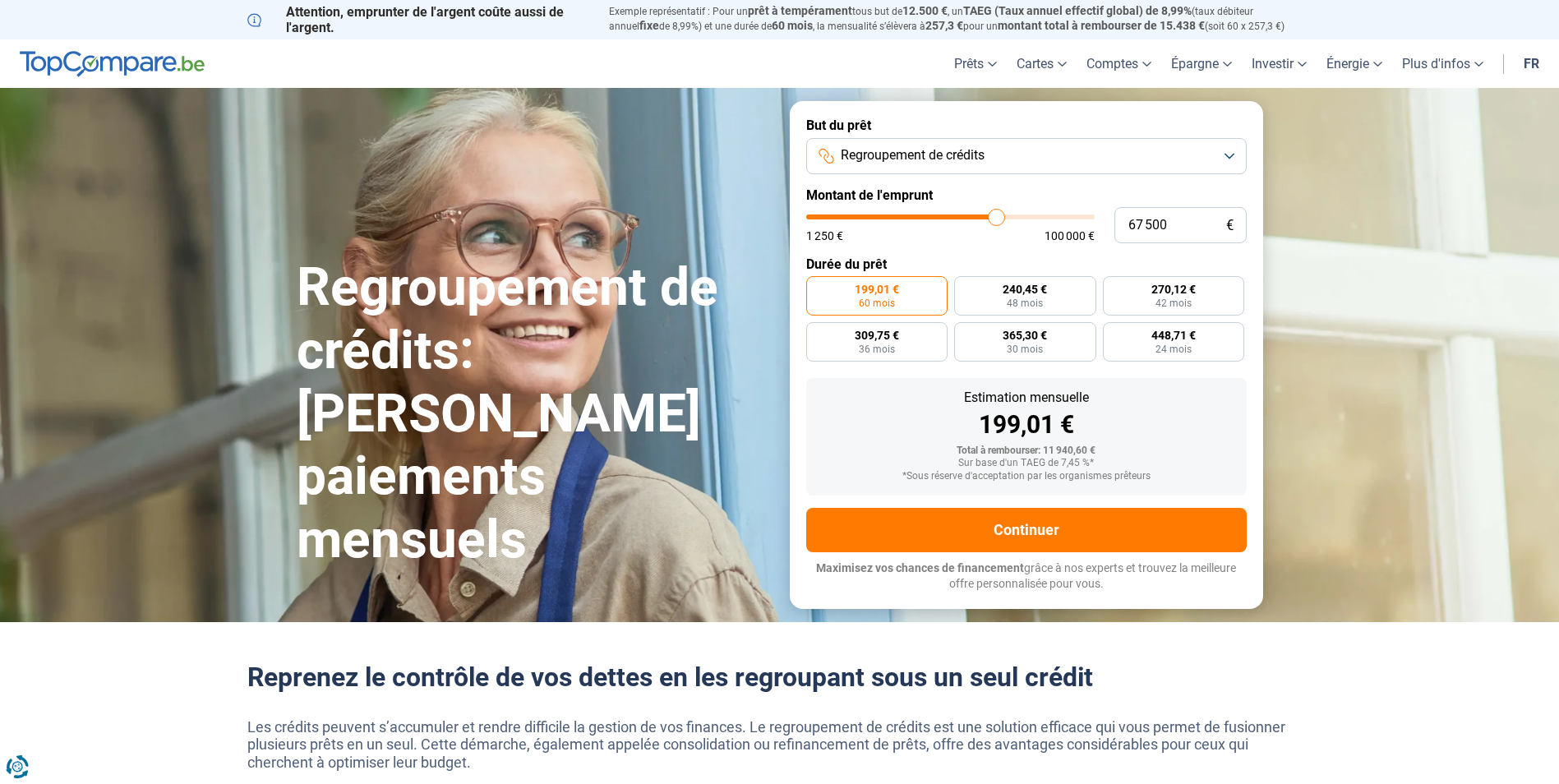
type input "68750"
type input "69 250"
type input "69250"
type input "70 750"
type input "70750"
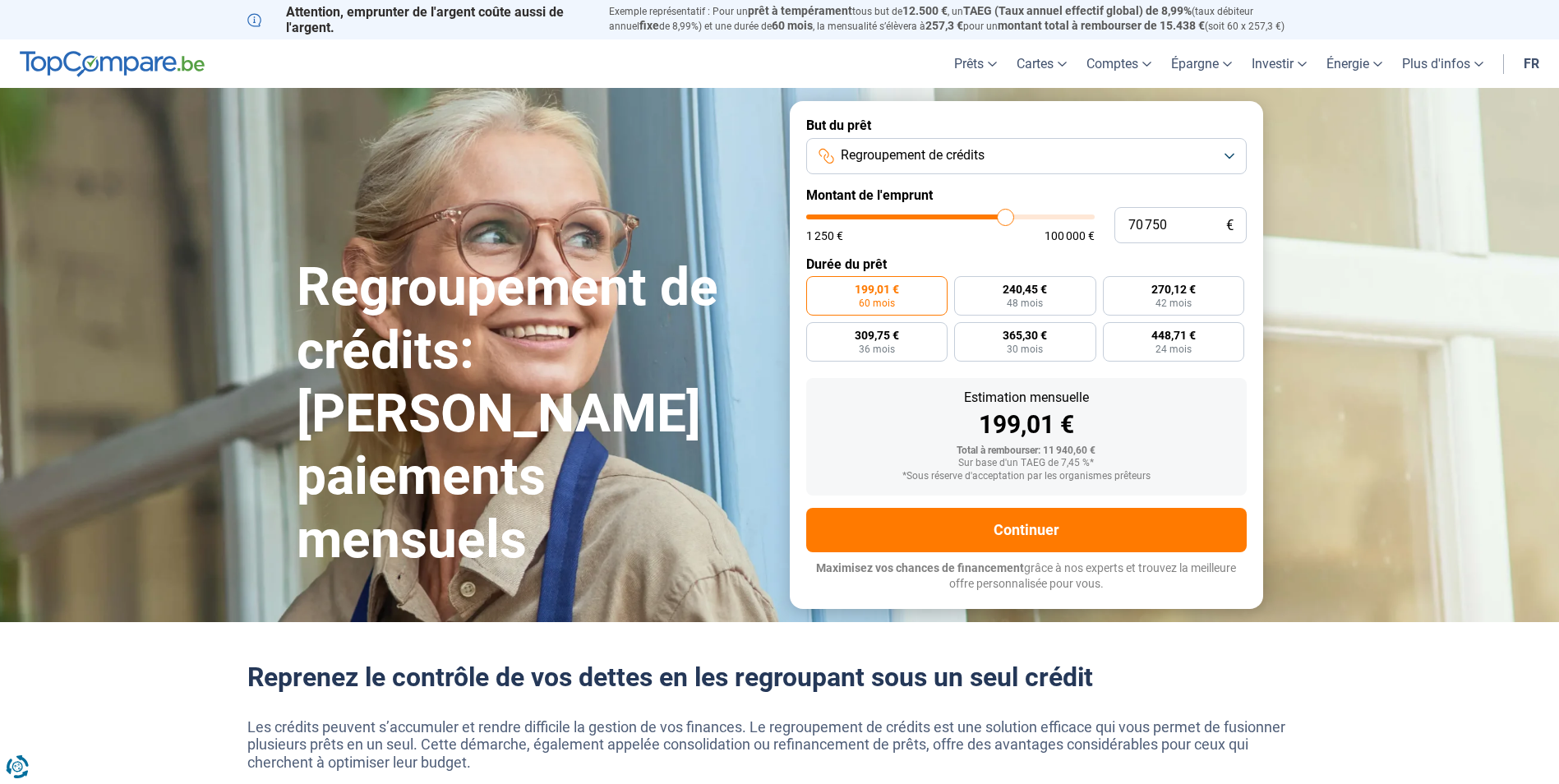
type input "71 250"
type input "71250"
type input "72 000"
type input "72000"
type input "72 500"
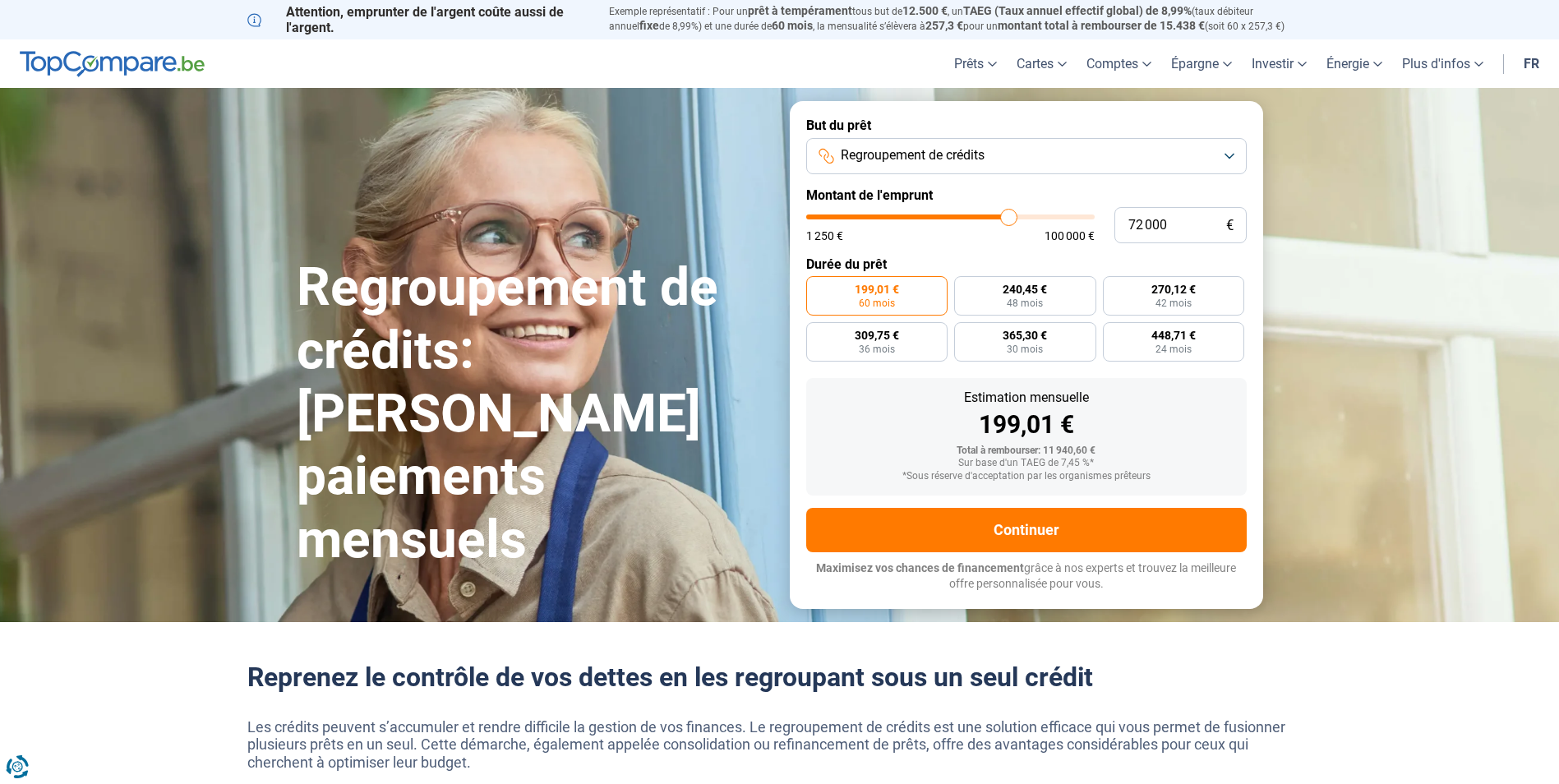
type input "72500"
type input "72 750"
type input "72750"
type input "73 250"
type input "73250"
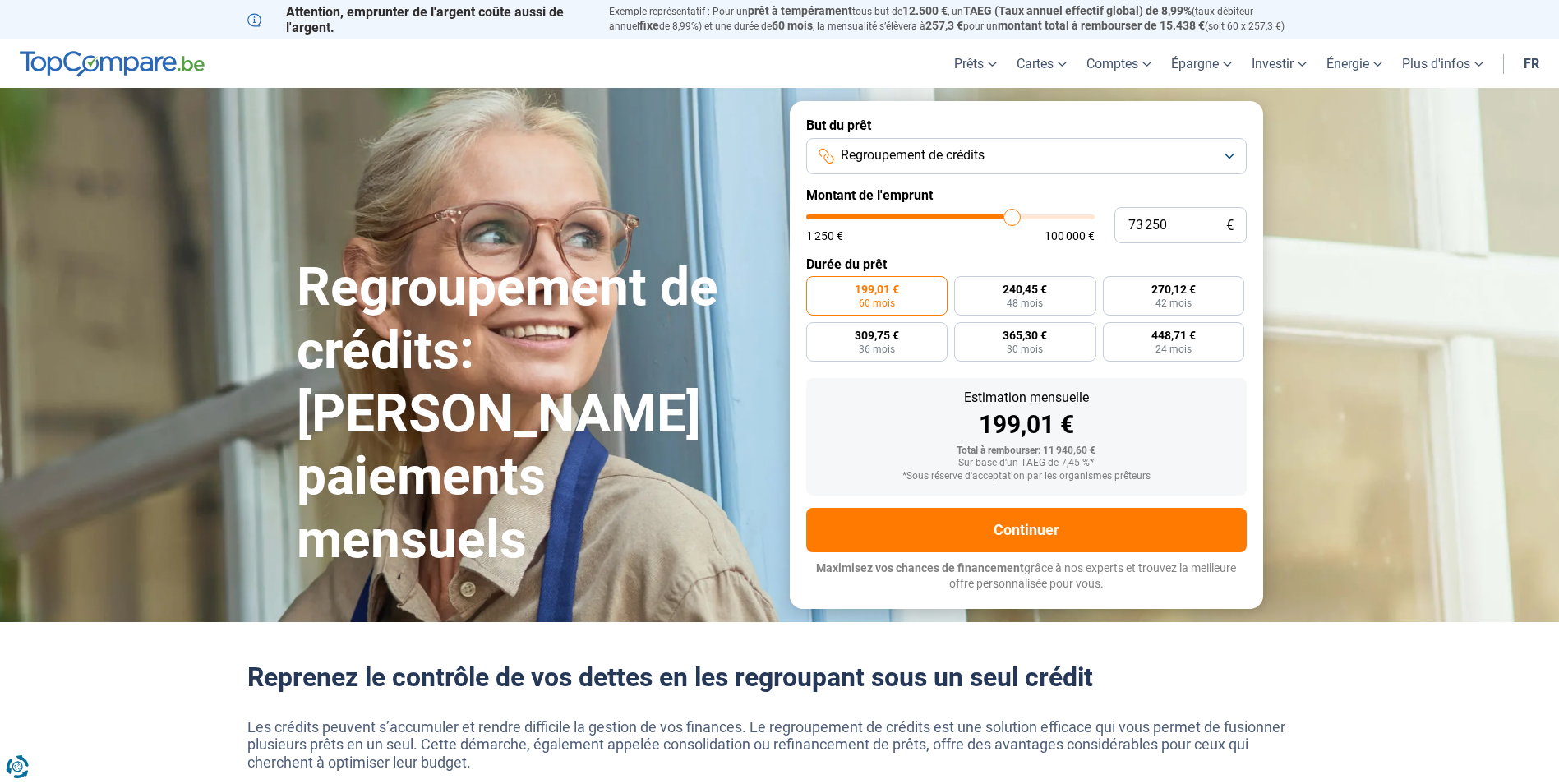
type input "73 500"
type input "73500"
type input "73 750"
type input "73750"
type input "74 000"
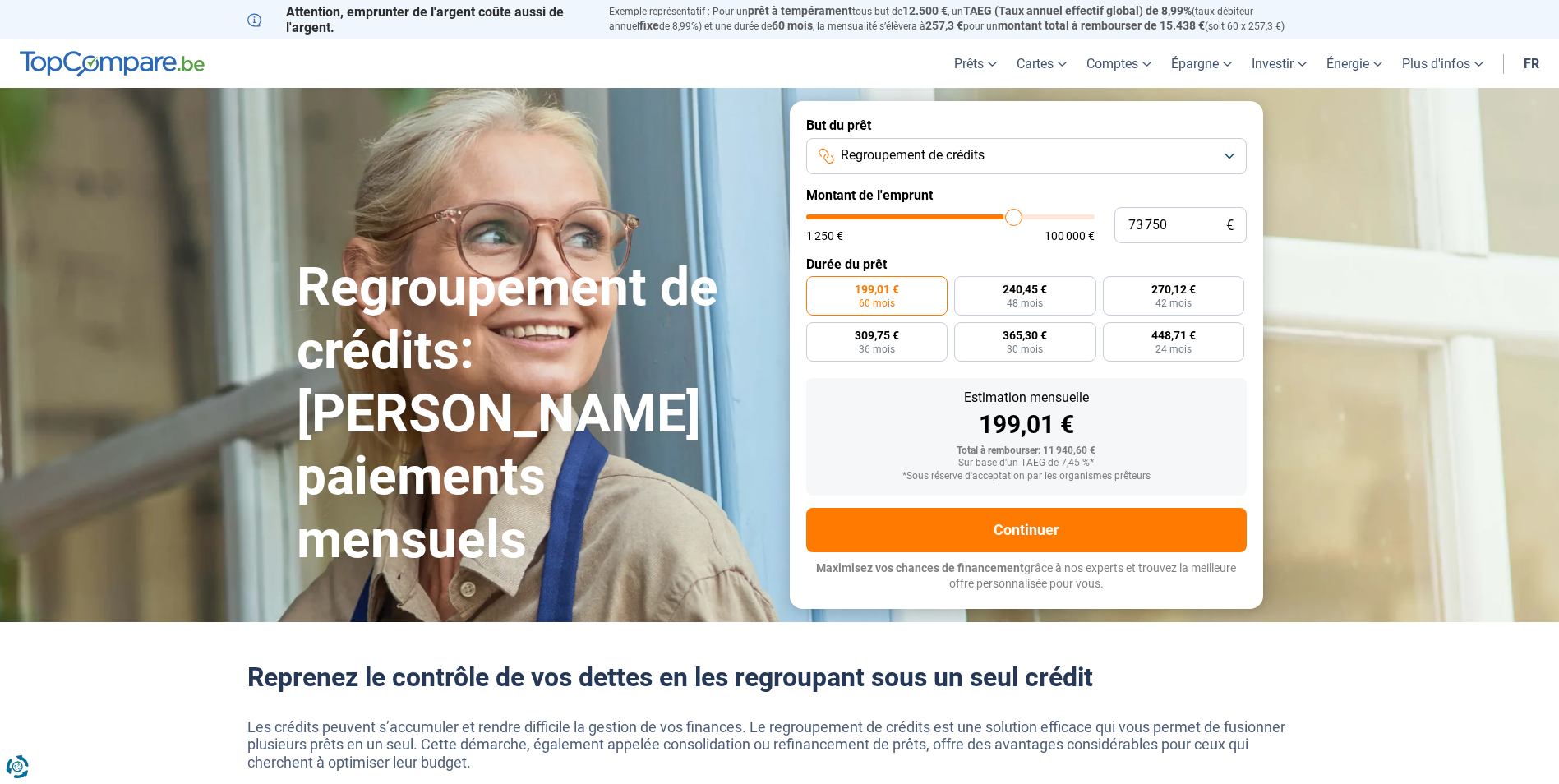
type input "74000"
type input "74 250"
type input "74250"
type input "75 000"
type input "75000"
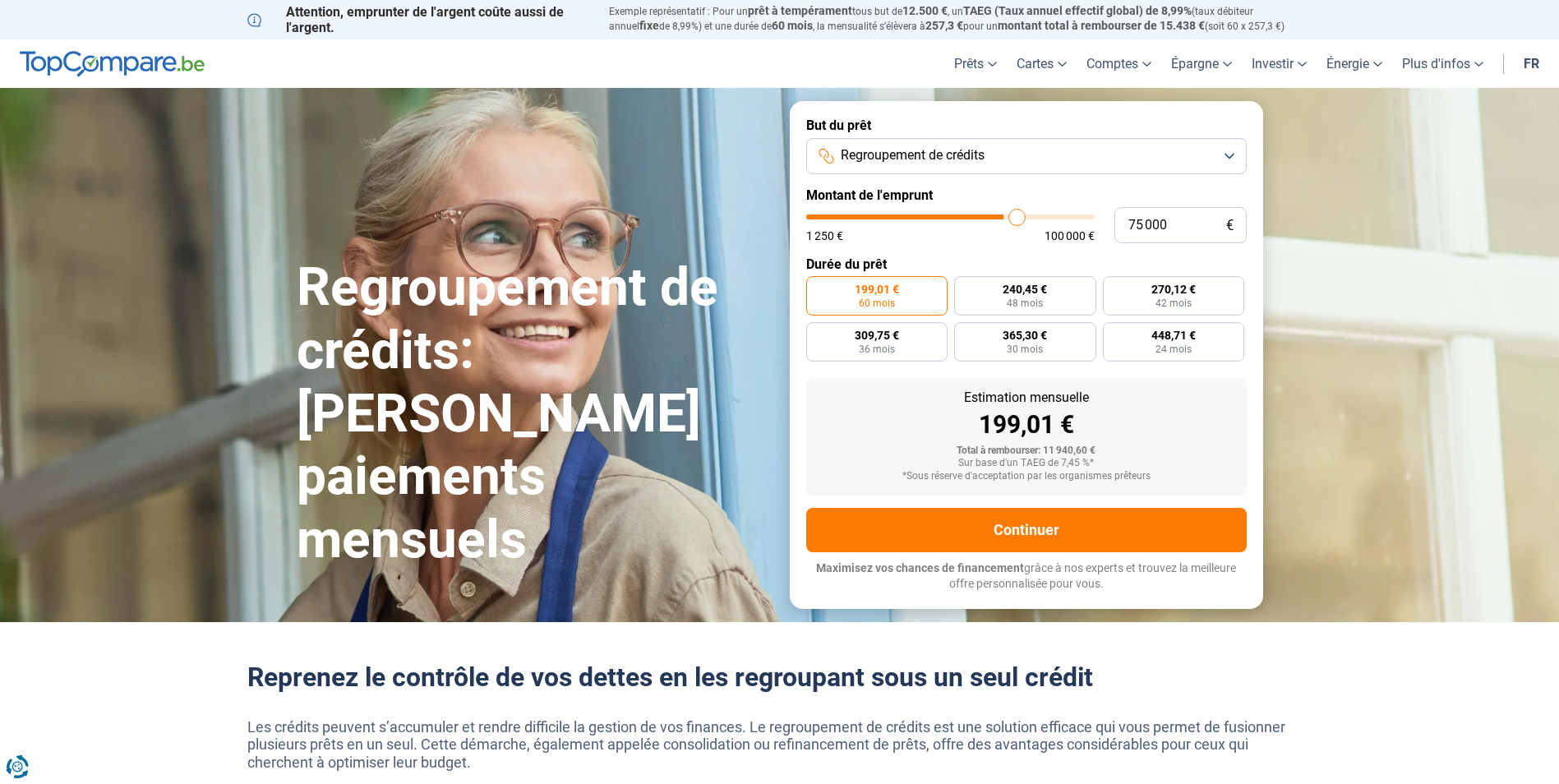
type input "75 500"
type input "75500"
type input "75 750"
type input "75750"
type input "76 250"
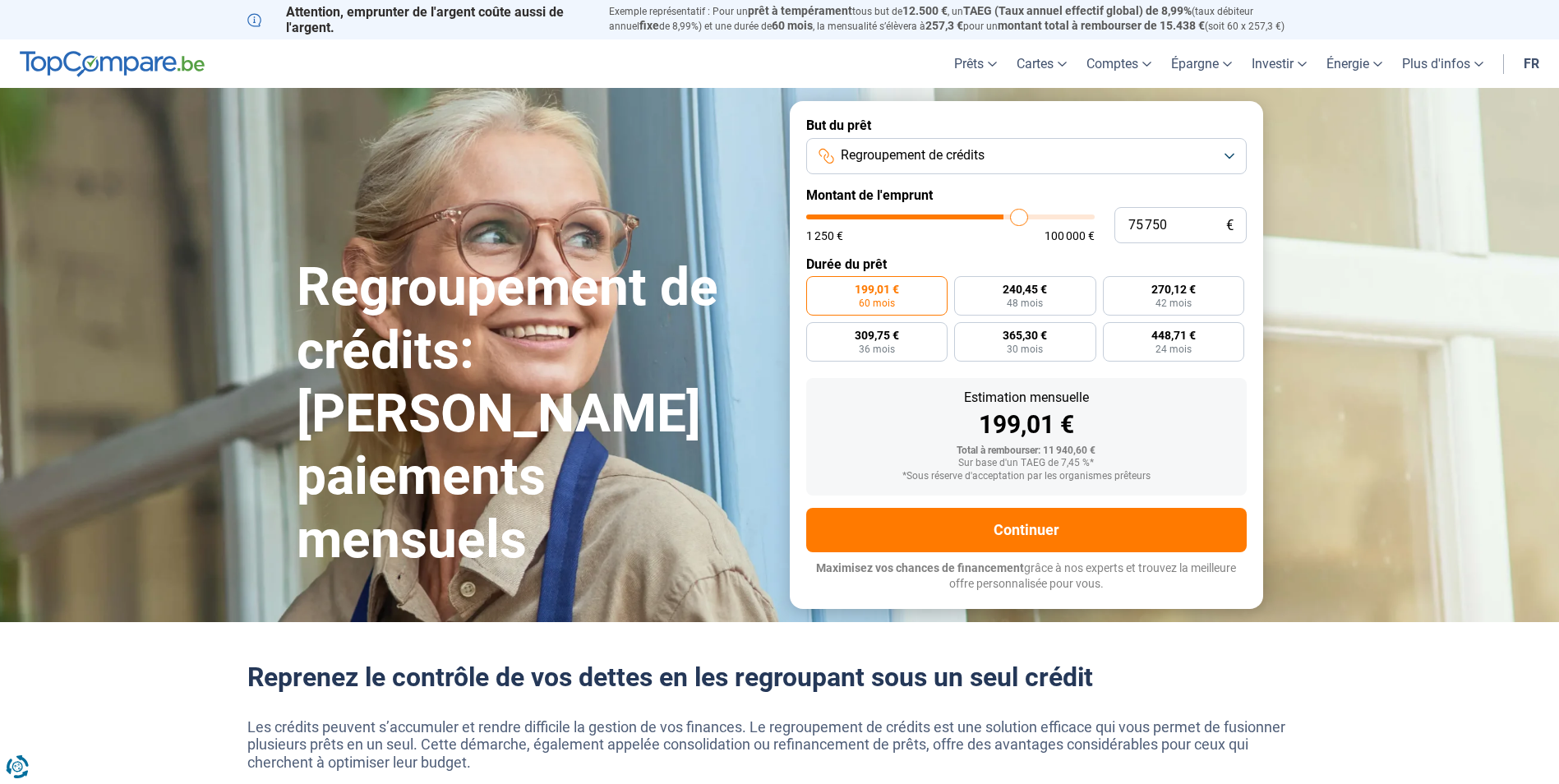
type input "76250"
type input "76 500"
type input "76500"
type input "76 750"
type input "76750"
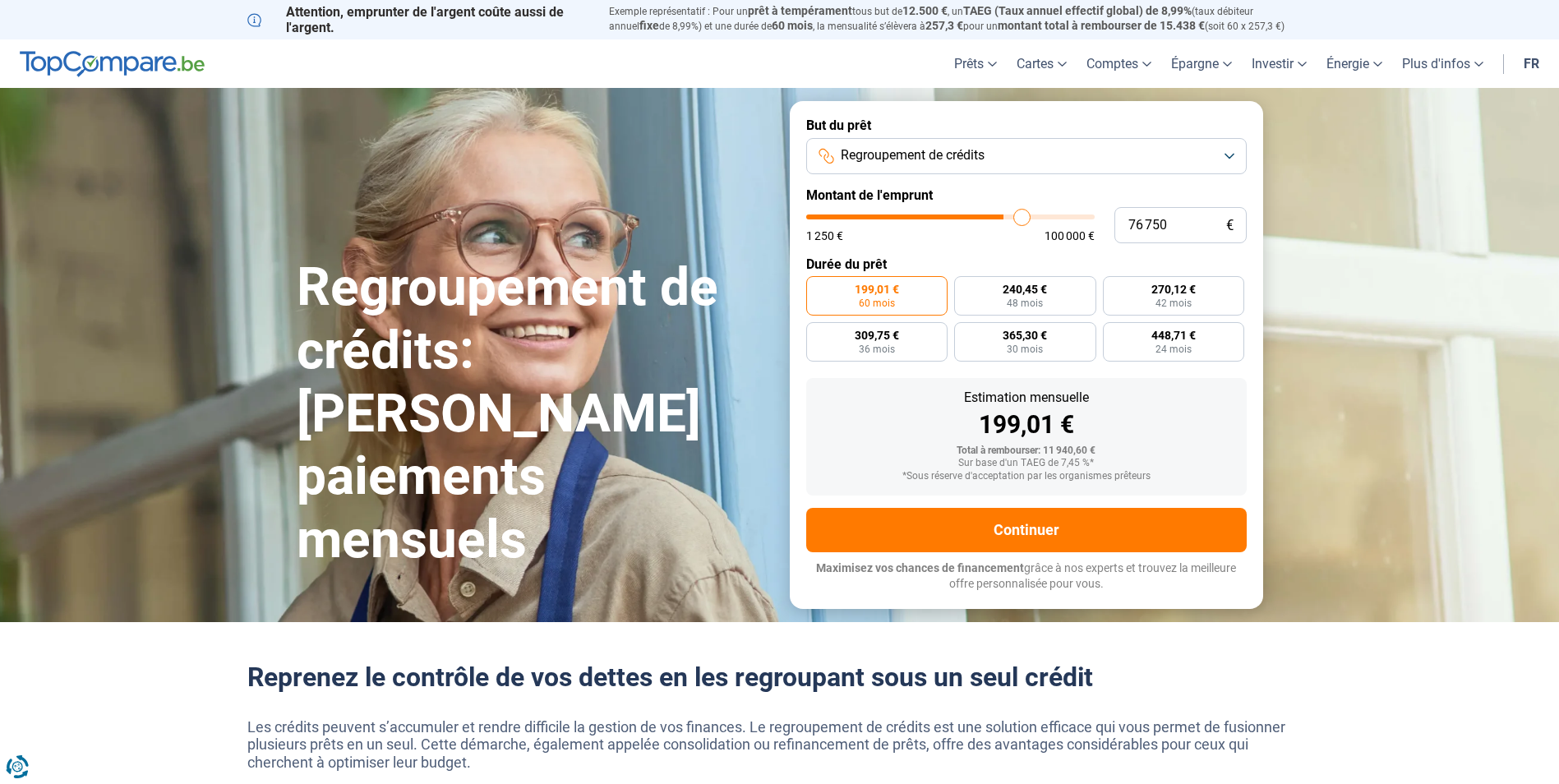
type input "77 250"
type input "77250"
type input "78 000"
type input "78000"
type input "78 500"
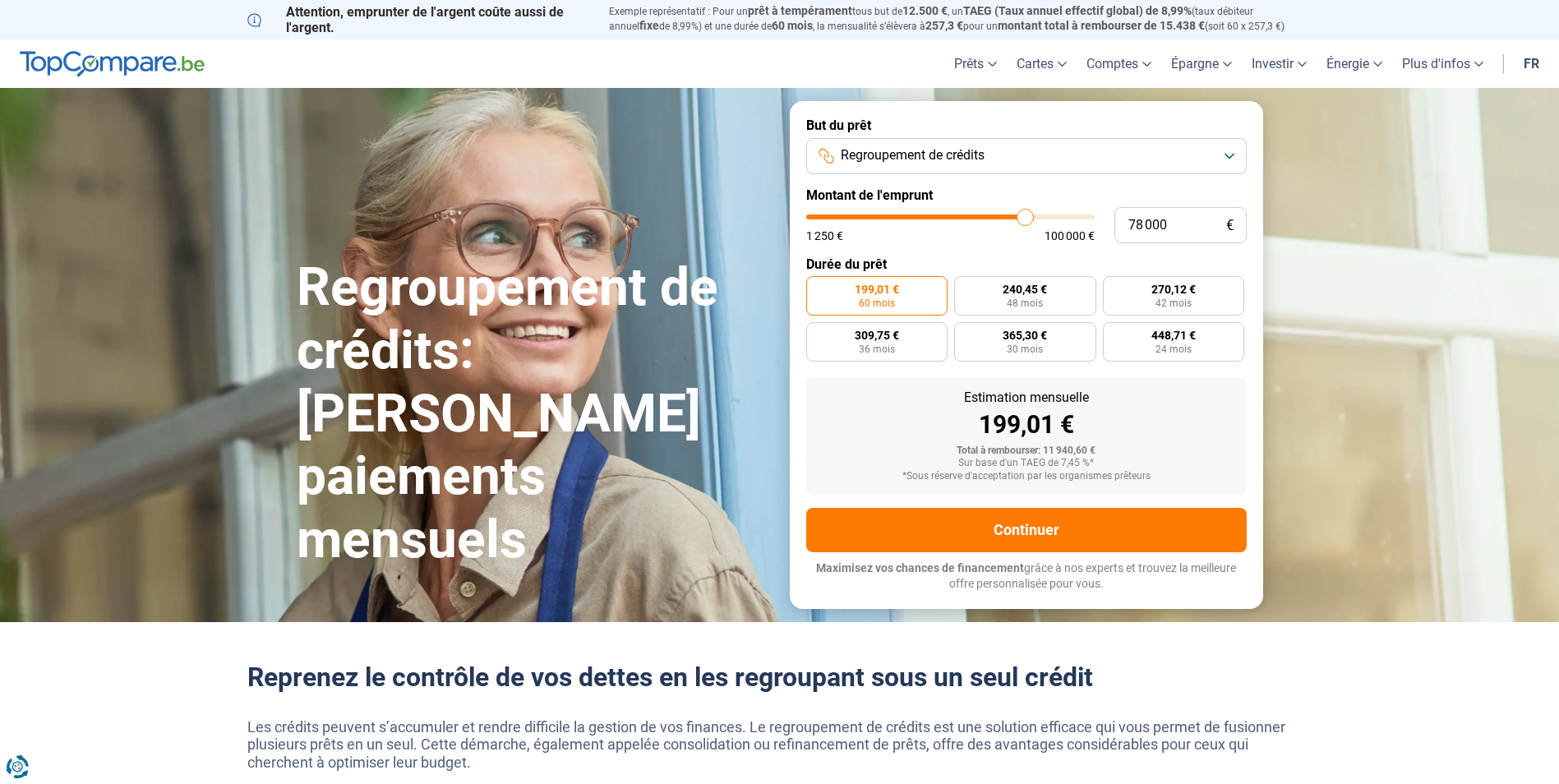
type input "78500"
type input "79 250"
type input "79250"
type input "79 500"
type input "79500"
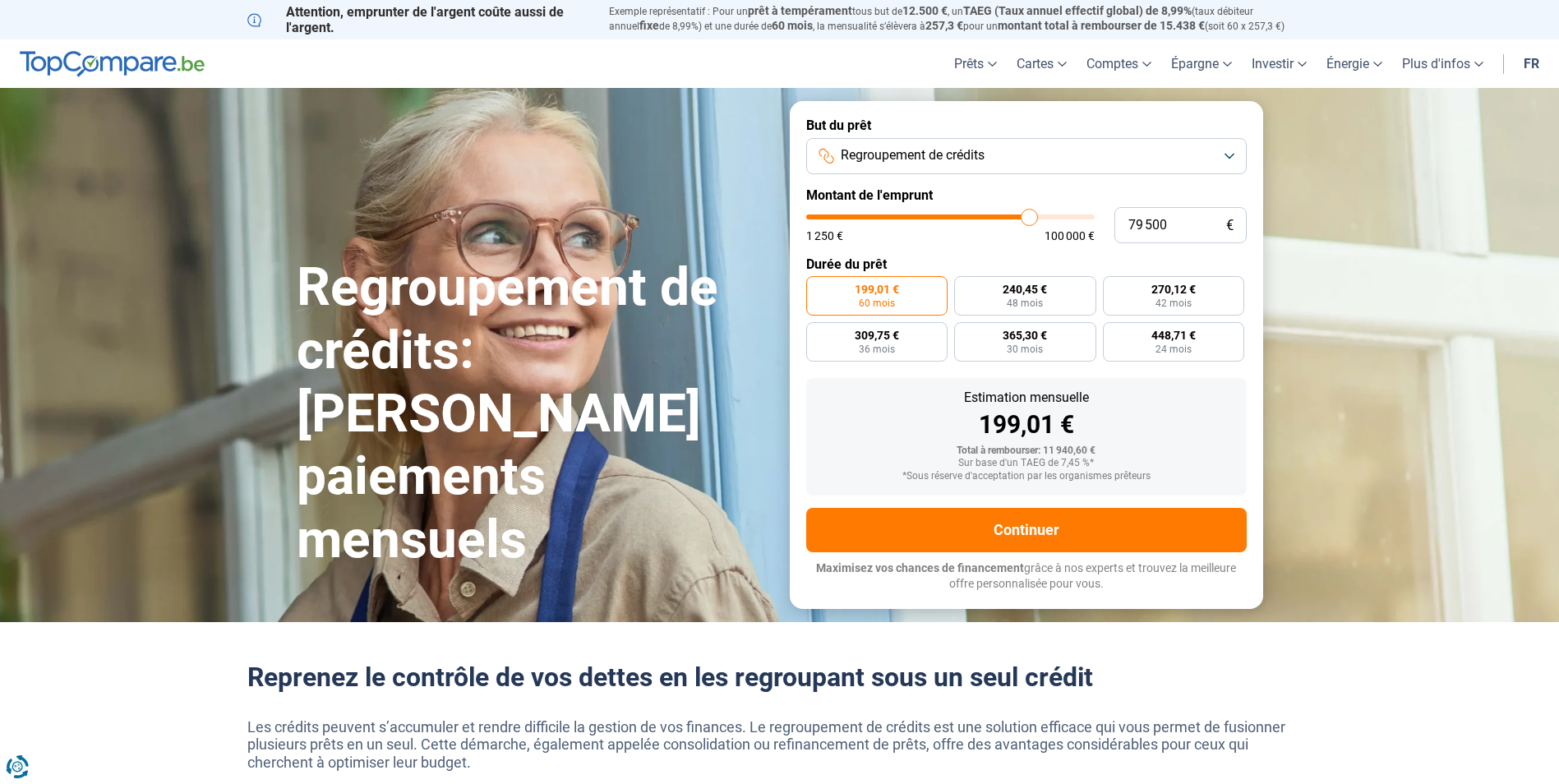
type input "79 750"
type input "79750"
type input "80 000"
type input "80000"
type input "80 250"
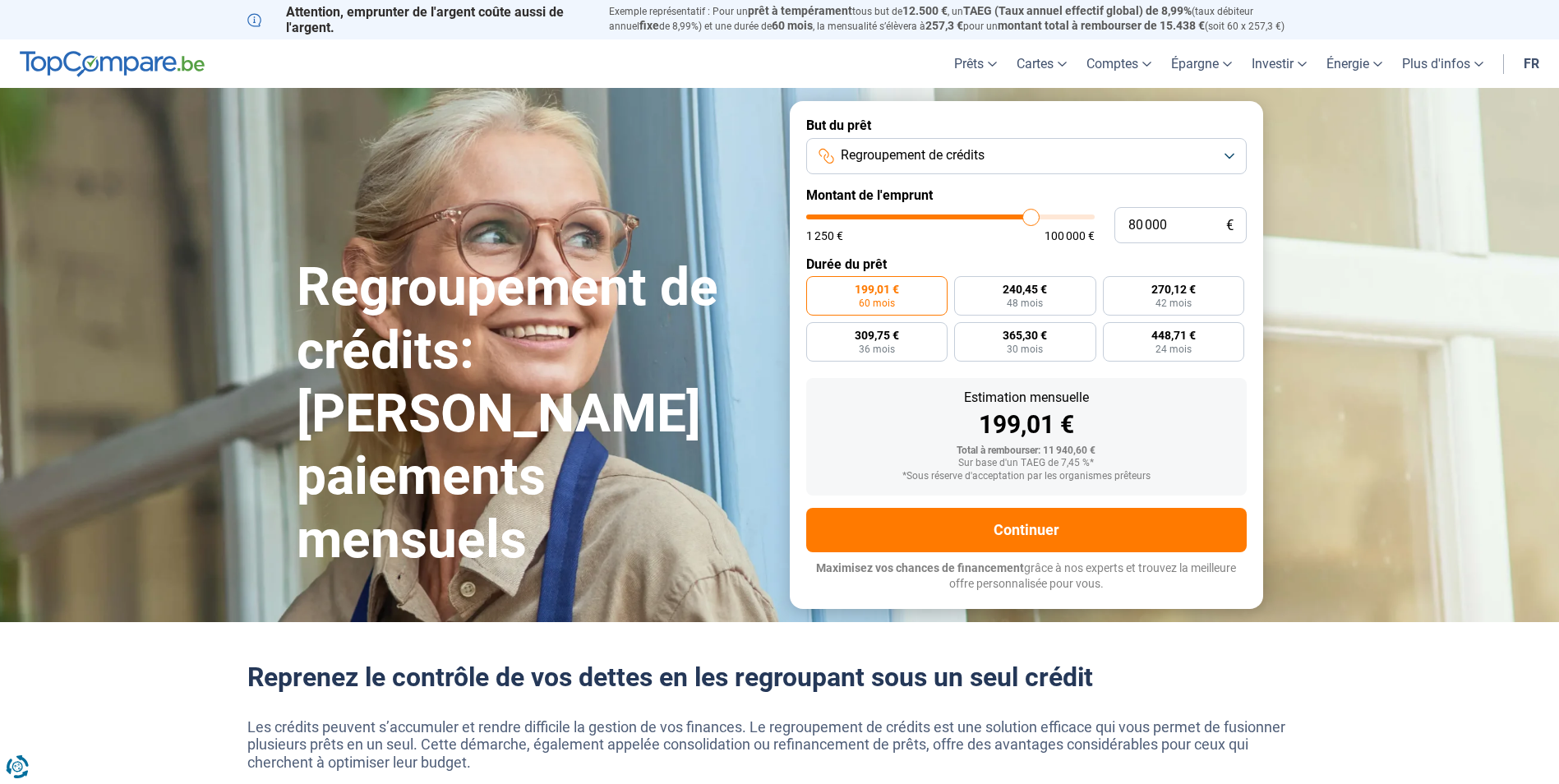
type input "80250"
type input "80 750"
type input "80750"
type input "81 000"
type input "81000"
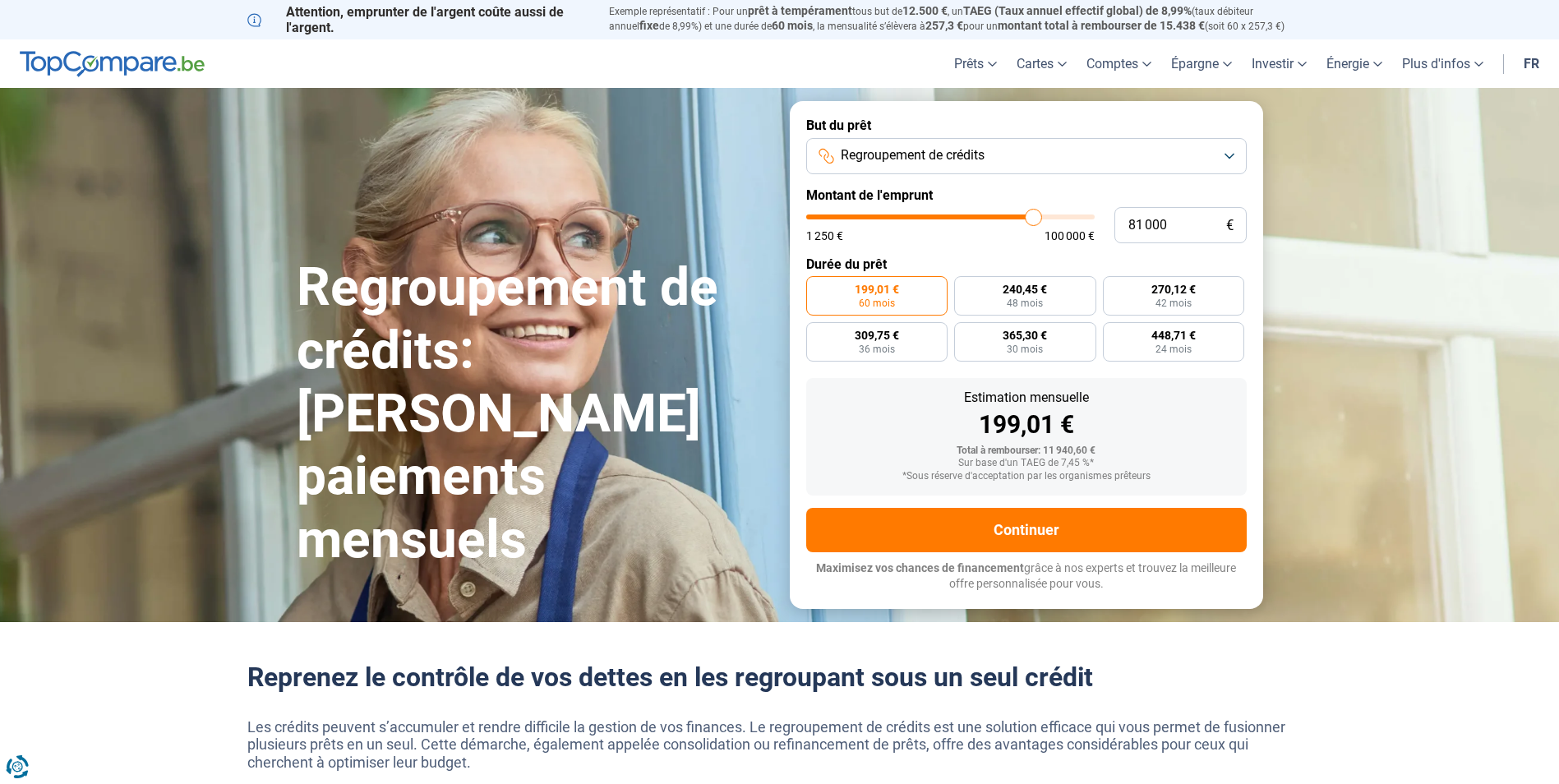
type input "81 250"
type input "81250"
type input "81 500"
type input "81500"
type input "81 750"
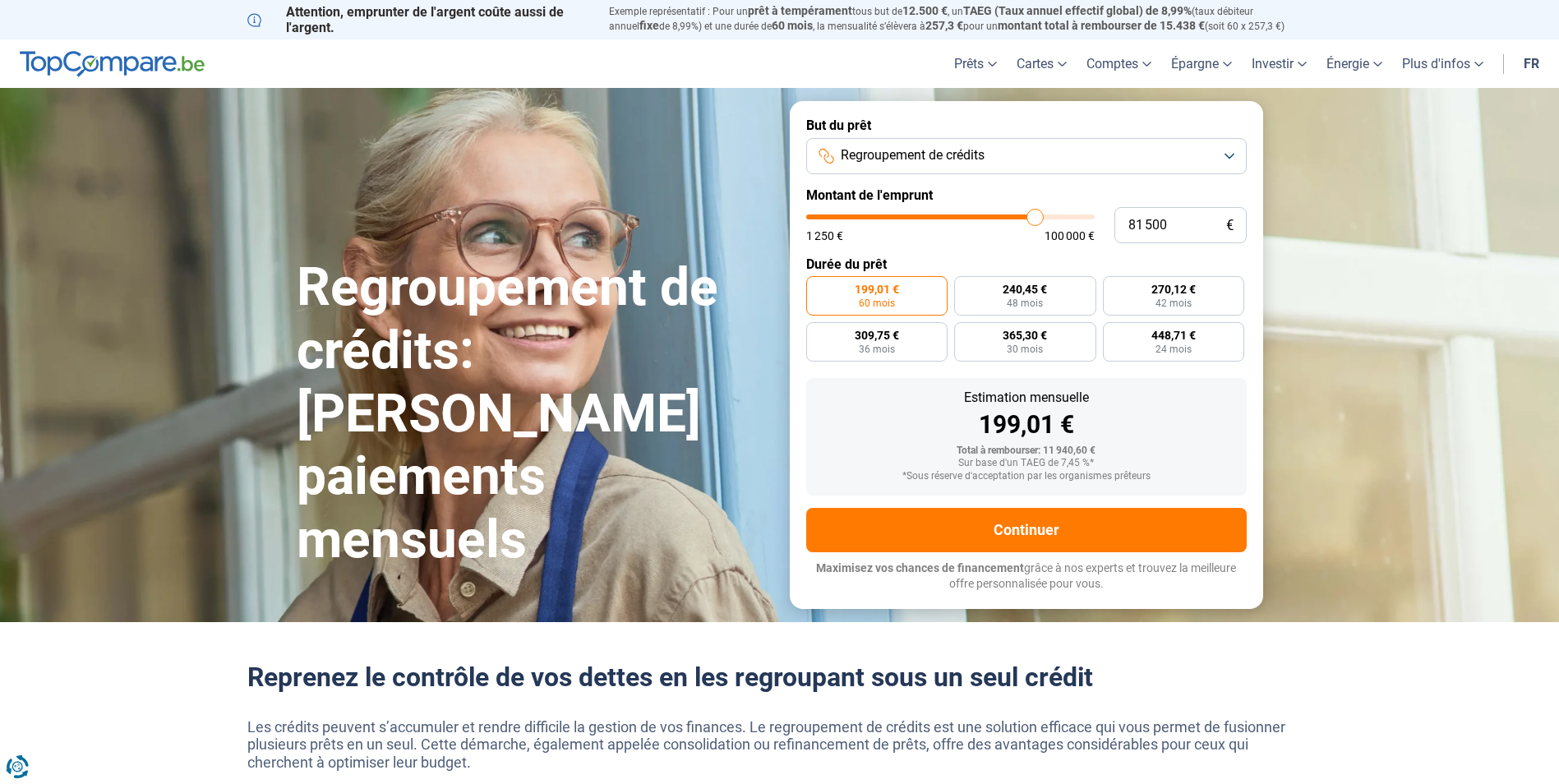
type input "81750"
type input "82 250"
type input "82250"
type input "82 500"
type input "82500"
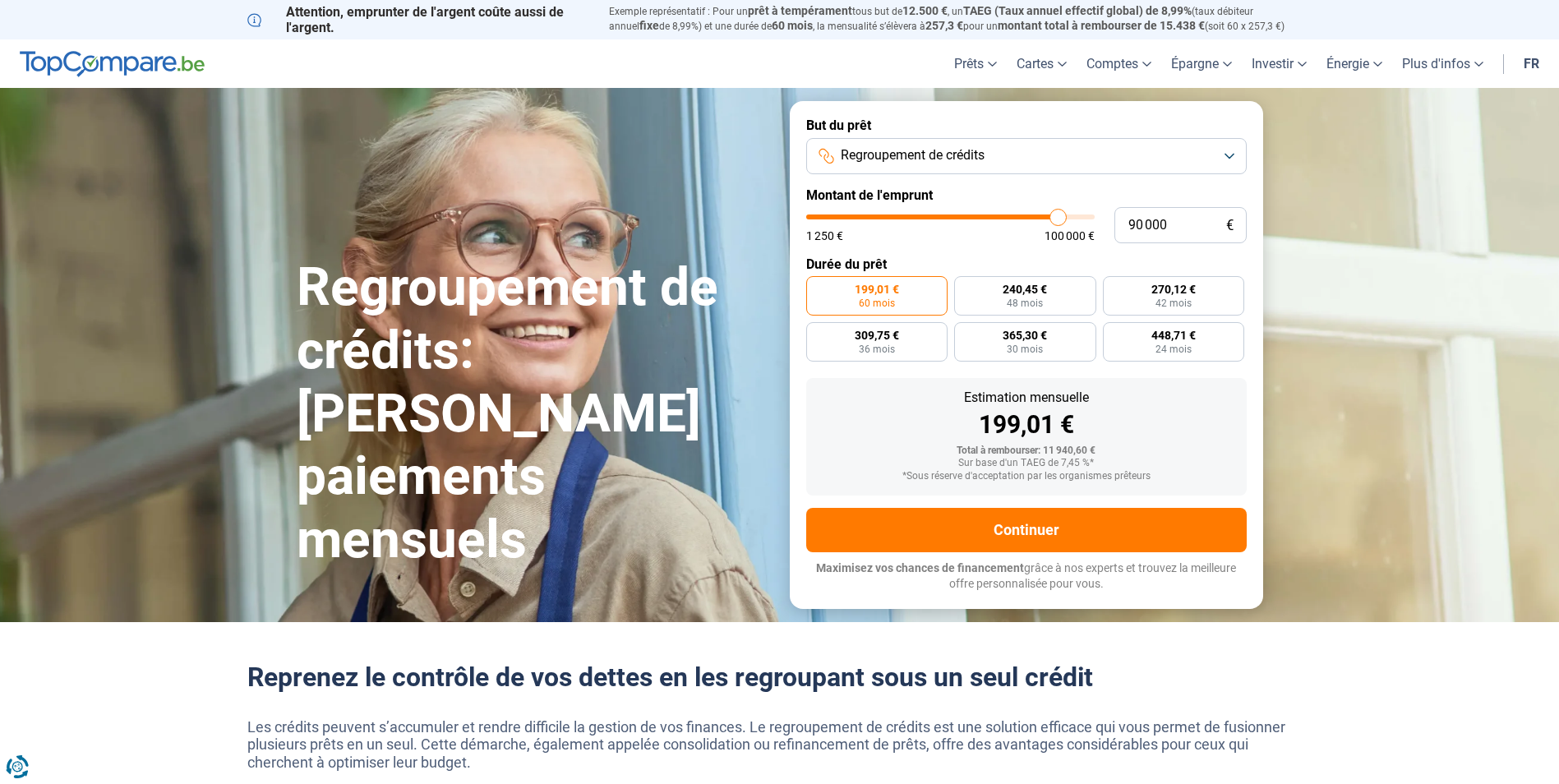
drag, startPoint x: 865, startPoint y: 219, endPoint x: 1058, endPoint y: 221, distance: 193.0
click at [1058, 219] on input "range" at bounding box center [950, 217] width 288 height 5
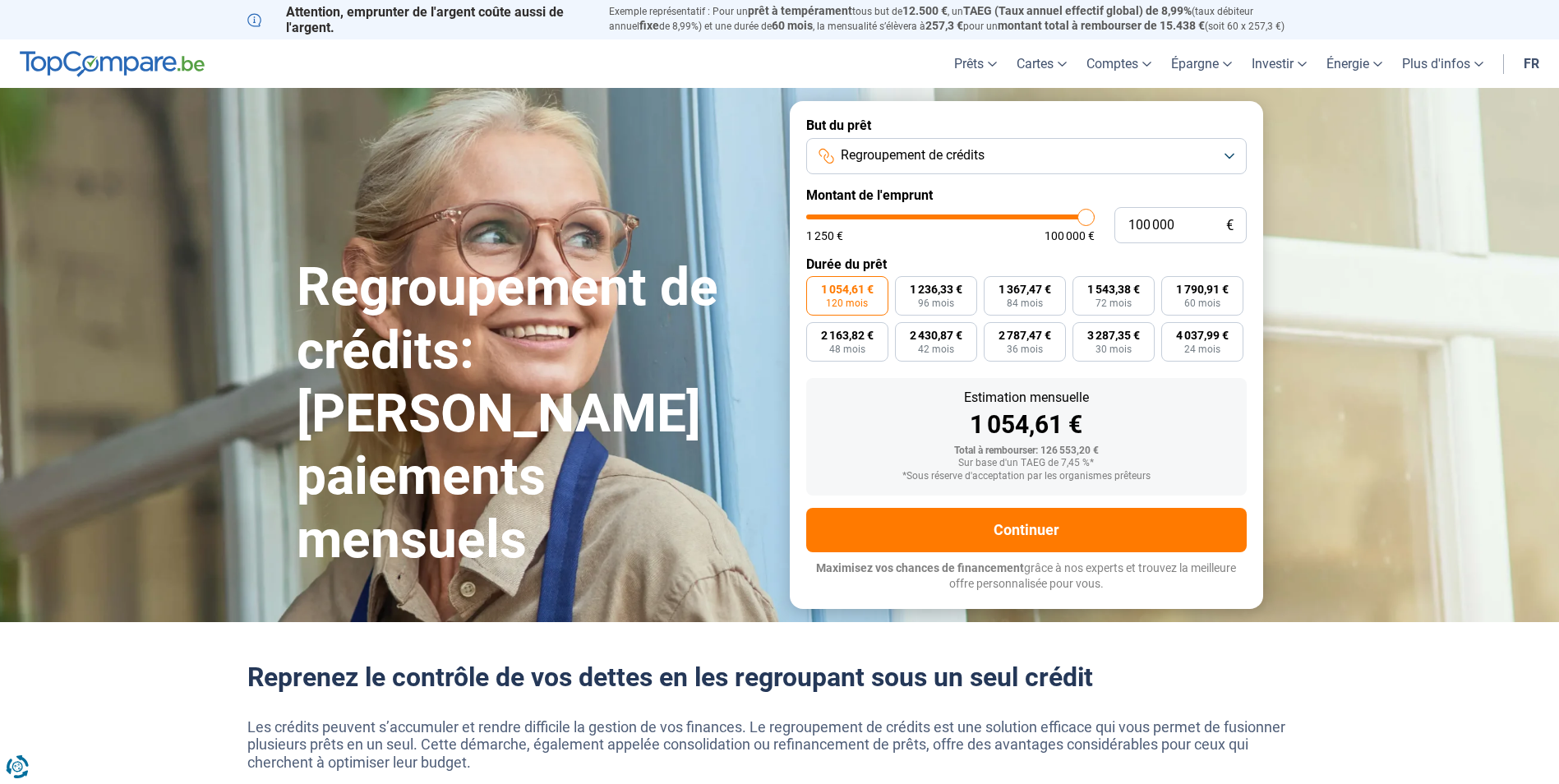
drag, startPoint x: 1060, startPoint y: 217, endPoint x: 1119, endPoint y: 216, distance: 59.0
click at [1095, 216] on input "range" at bounding box center [950, 217] width 288 height 5
click at [1086, 217] on input "range" at bounding box center [950, 217] width 288 height 5
drag, startPoint x: 1086, startPoint y: 217, endPoint x: 1058, endPoint y: 224, distance: 28.9
click at [1058, 219] on input "range" at bounding box center [950, 217] width 288 height 5
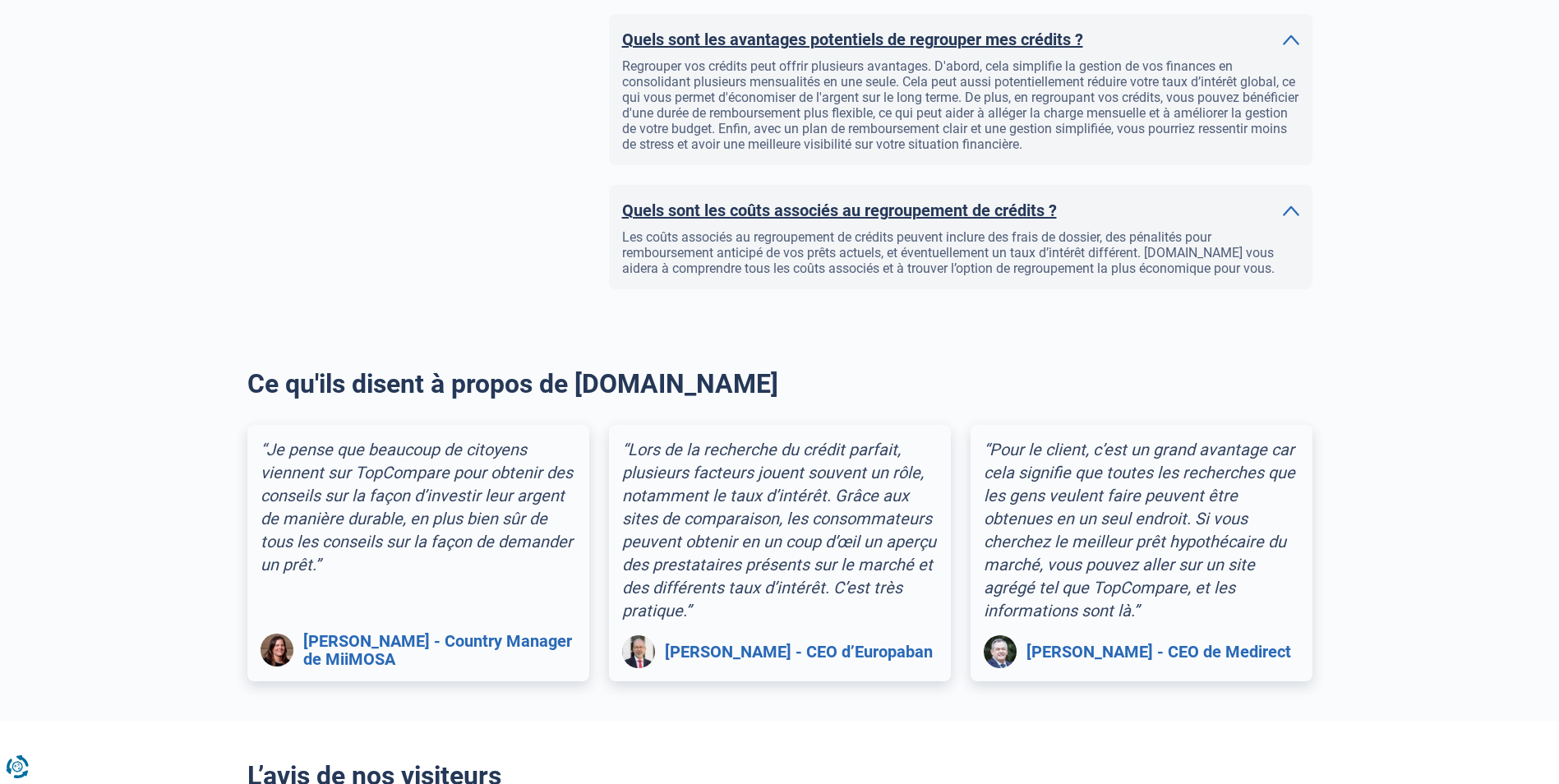
scroll to position [1643, 0]
